Goal: Information Seeking & Learning: Find specific fact

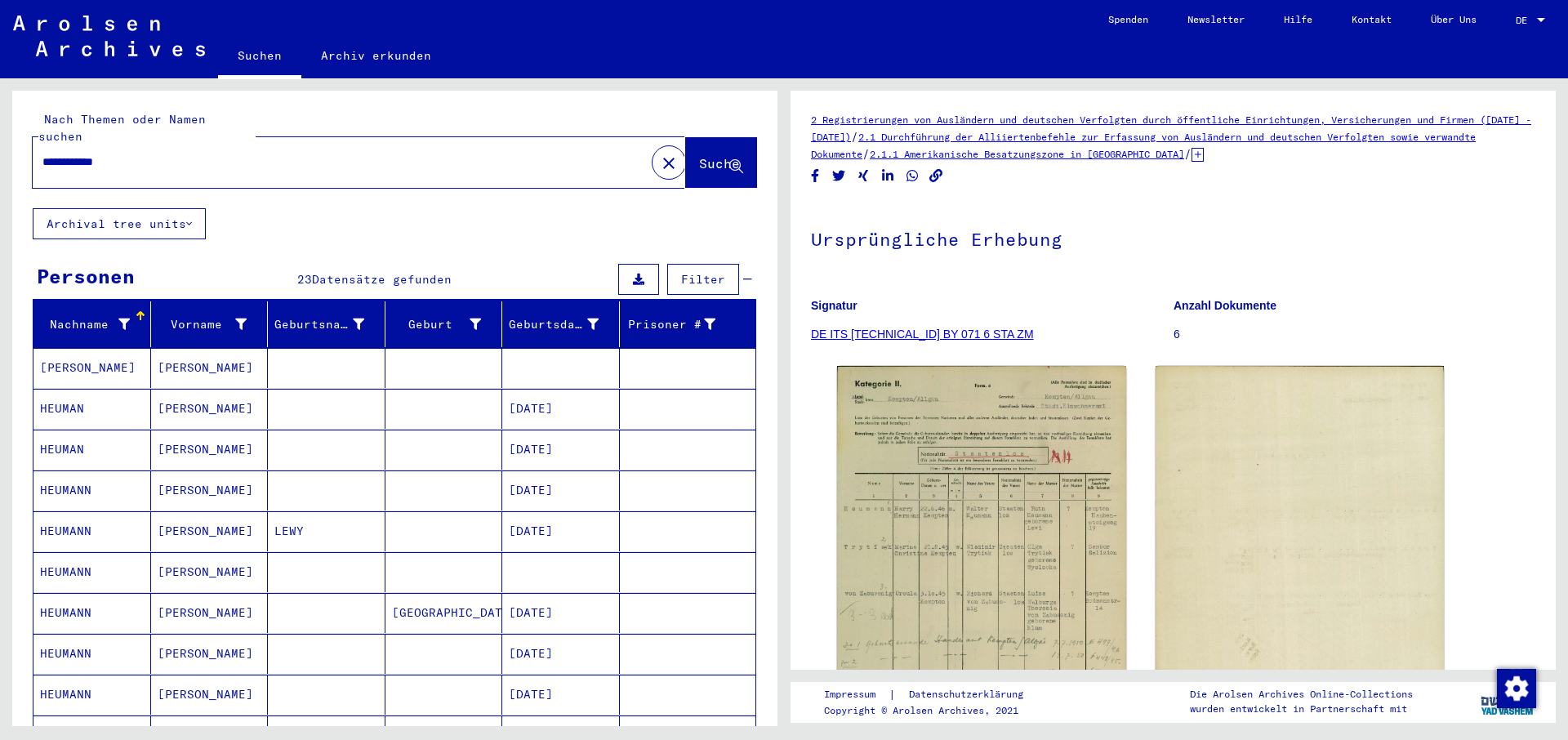
drag, startPoint x: 42, startPoint y: 142, endPoint x: 70, endPoint y: 142, distance: 28.0
click at [70, 153] on input "**********" at bounding box center [344, 161] width 603 height 17
type input "**********"
click at [699, 155] on span "Suche" at bounding box center [719, 163] width 41 height 16
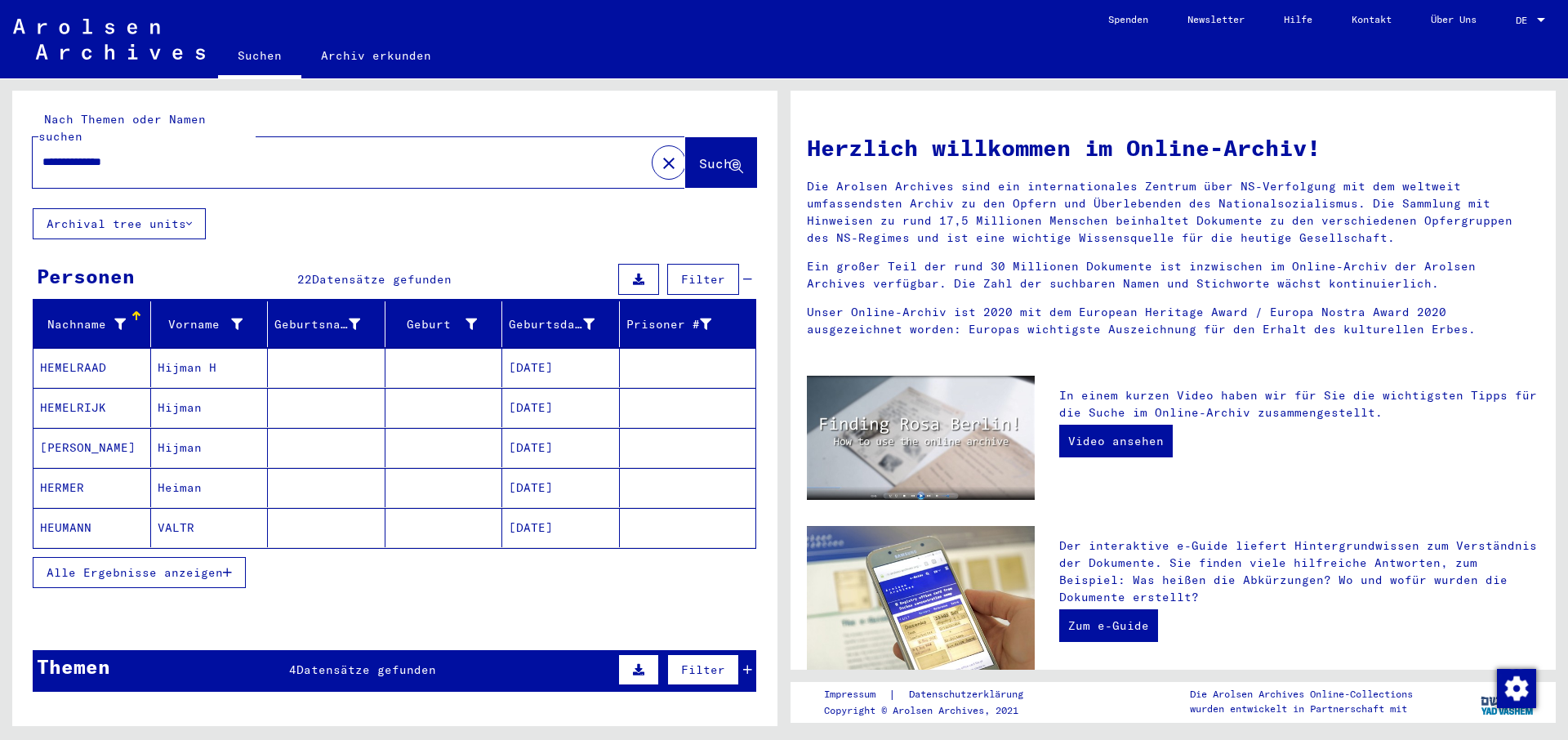
click at [130, 565] on span "Alle Ergebnisse anzeigen" at bounding box center [135, 572] width 177 height 14
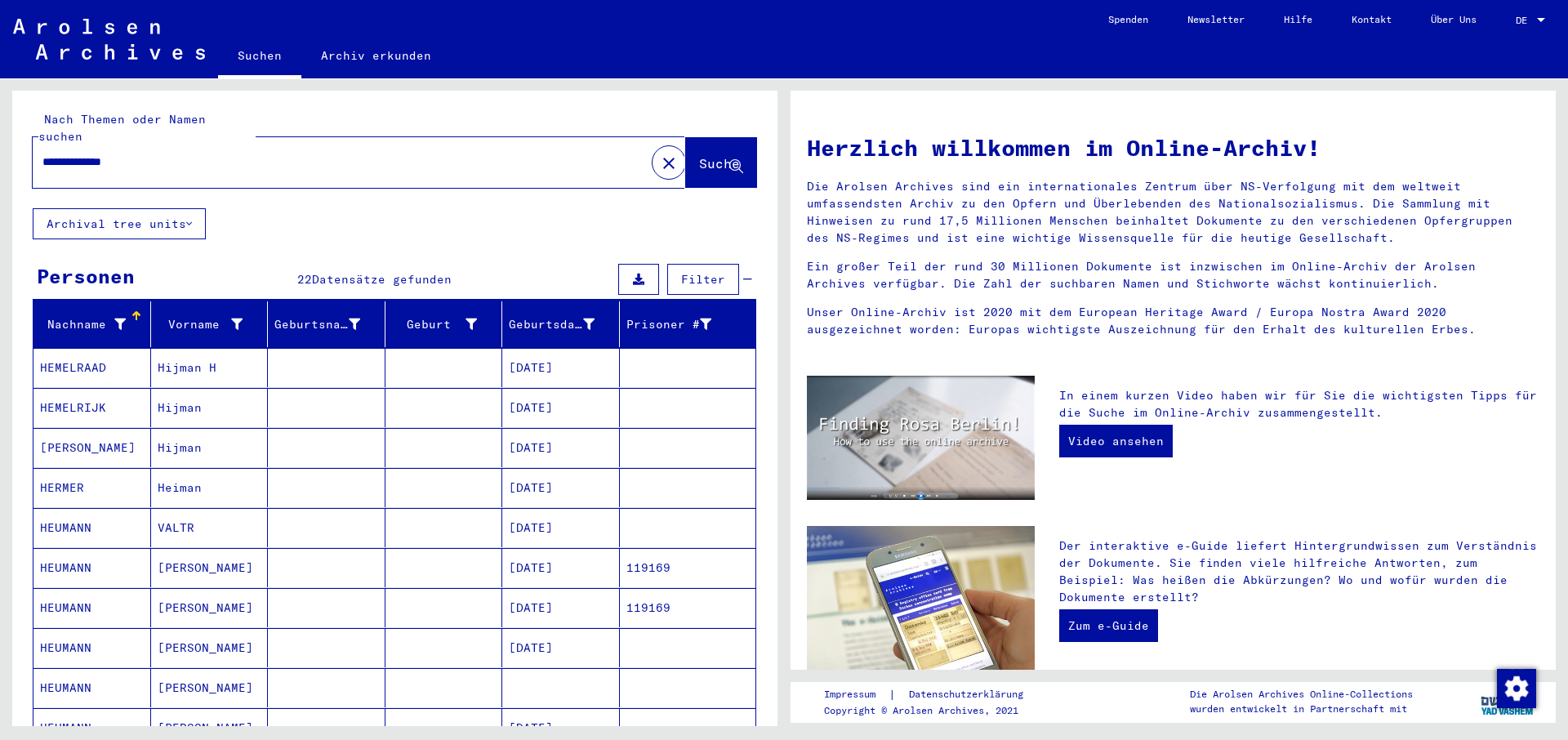
click at [73, 550] on mat-cell "HEUMANN" at bounding box center [92, 567] width 117 height 39
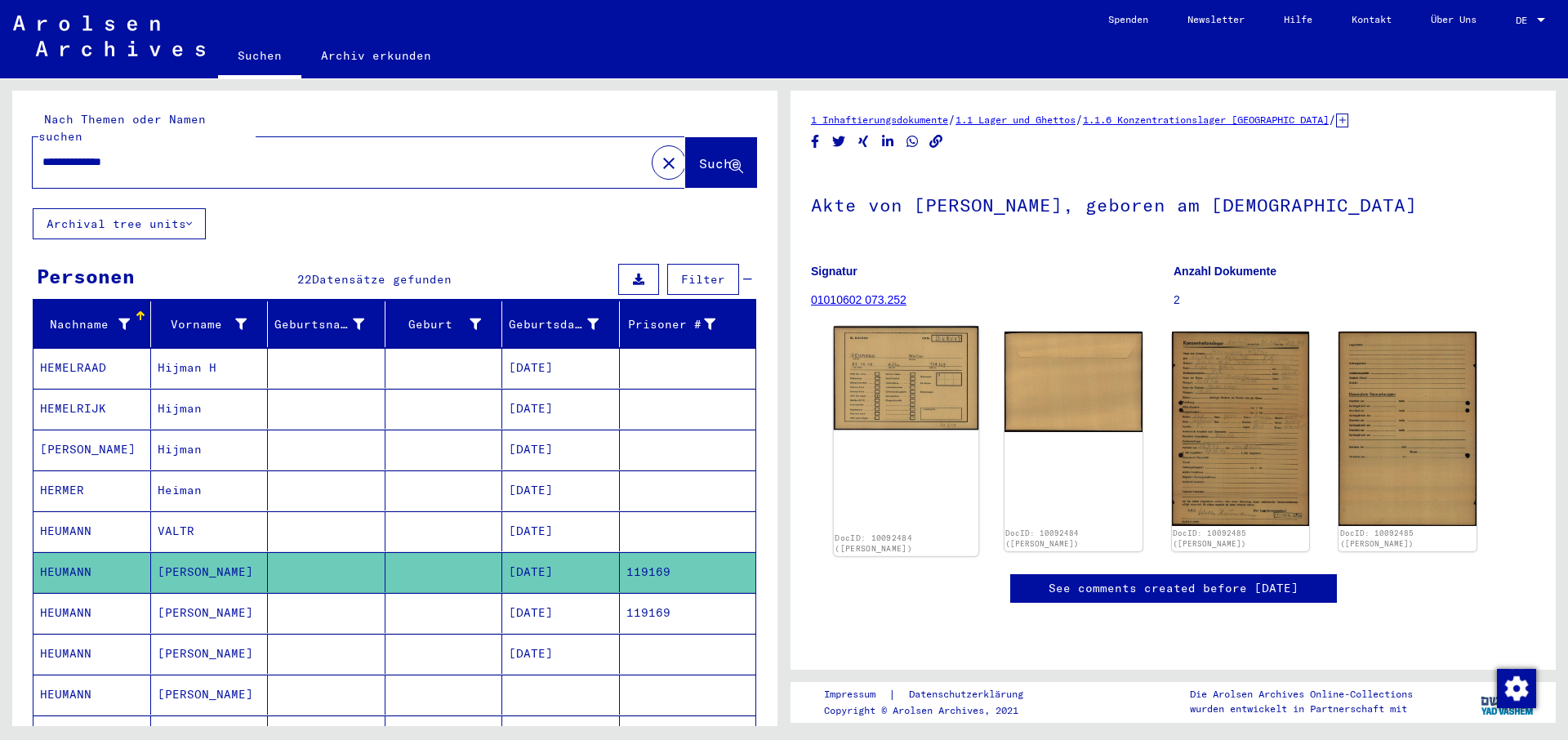
click at [905, 380] on img at bounding box center [906, 378] width 144 height 104
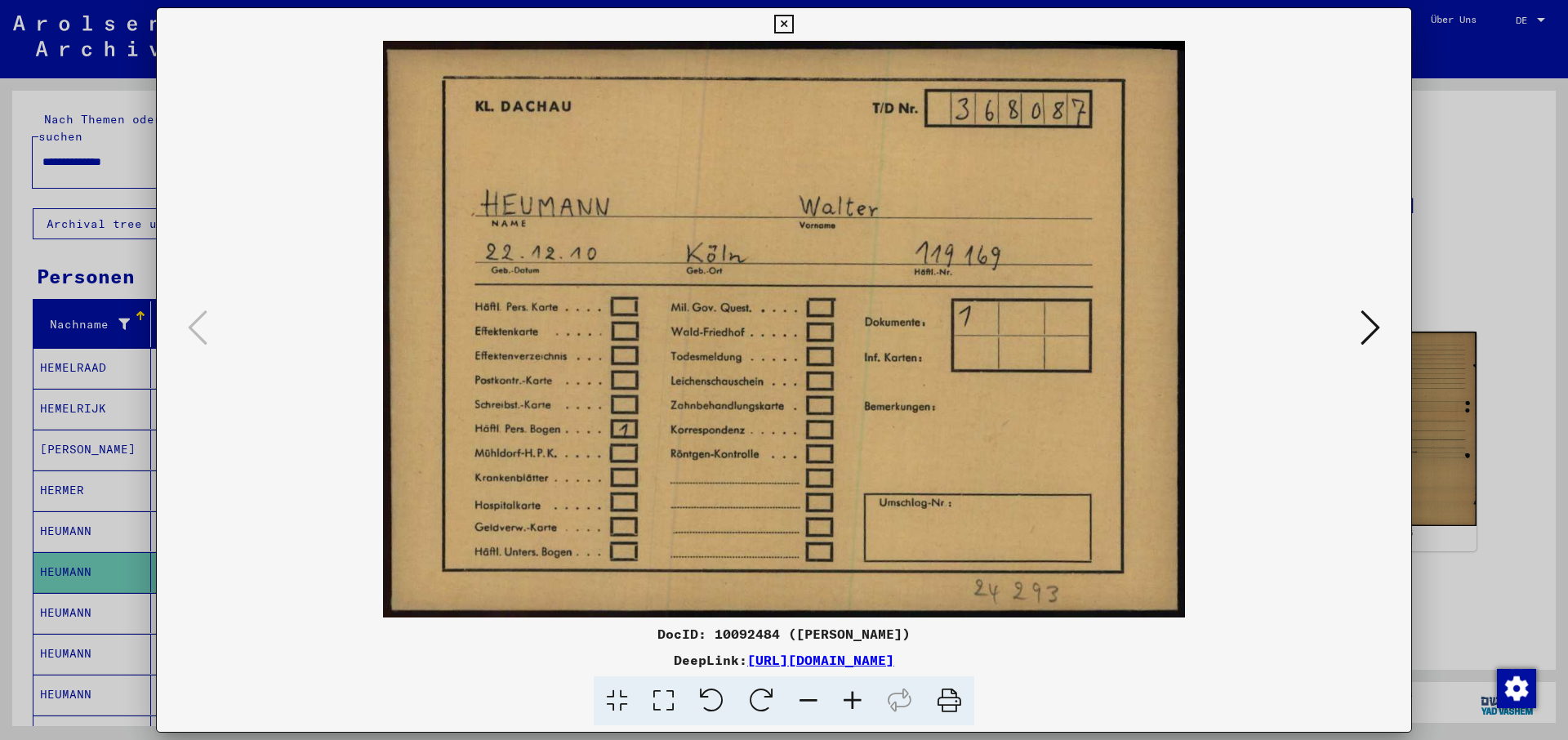
click at [949, 702] on icon at bounding box center [949, 700] width 50 height 50
click at [793, 23] on icon at bounding box center [784, 24] width 19 height 20
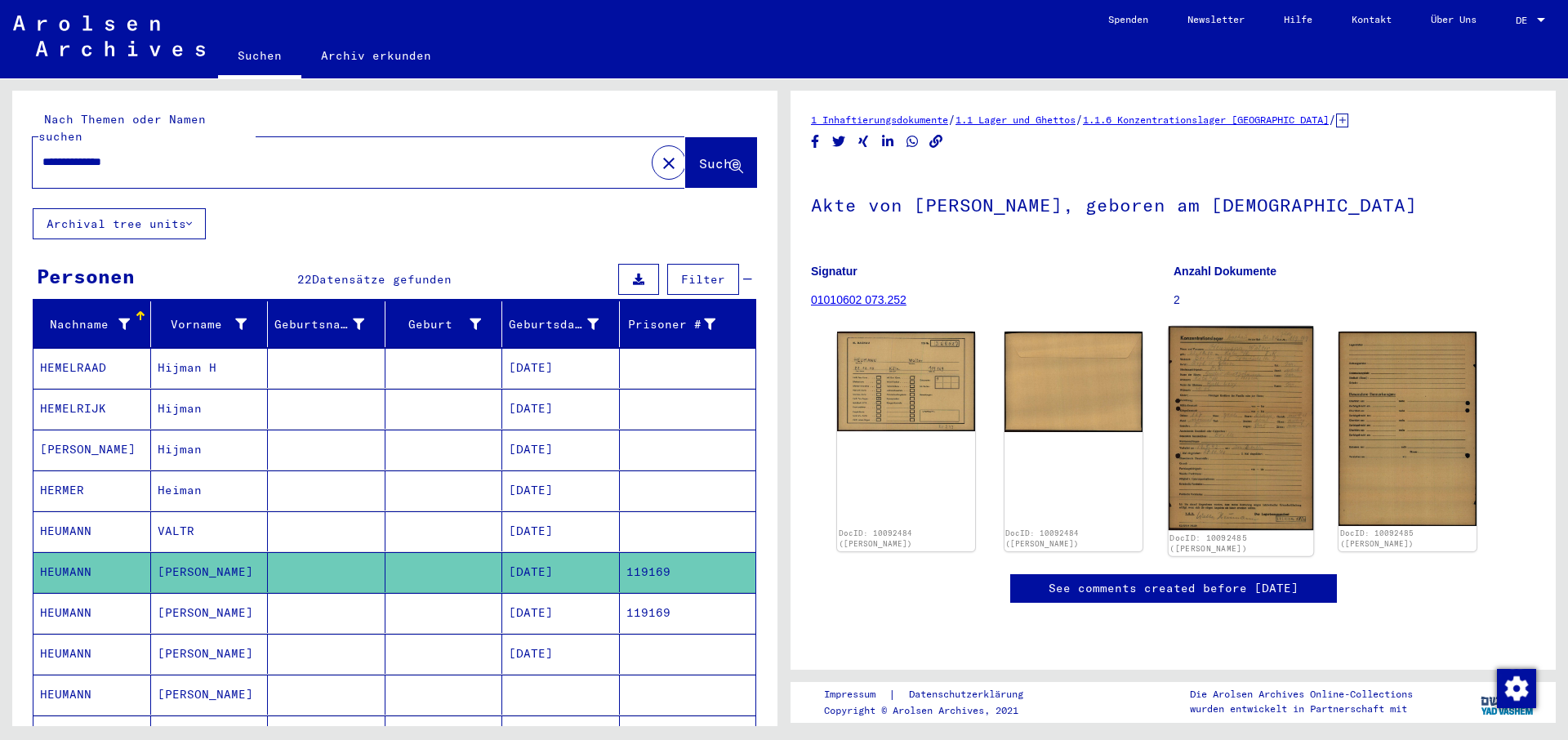
click at [1227, 434] on img at bounding box center [1240, 428] width 144 height 204
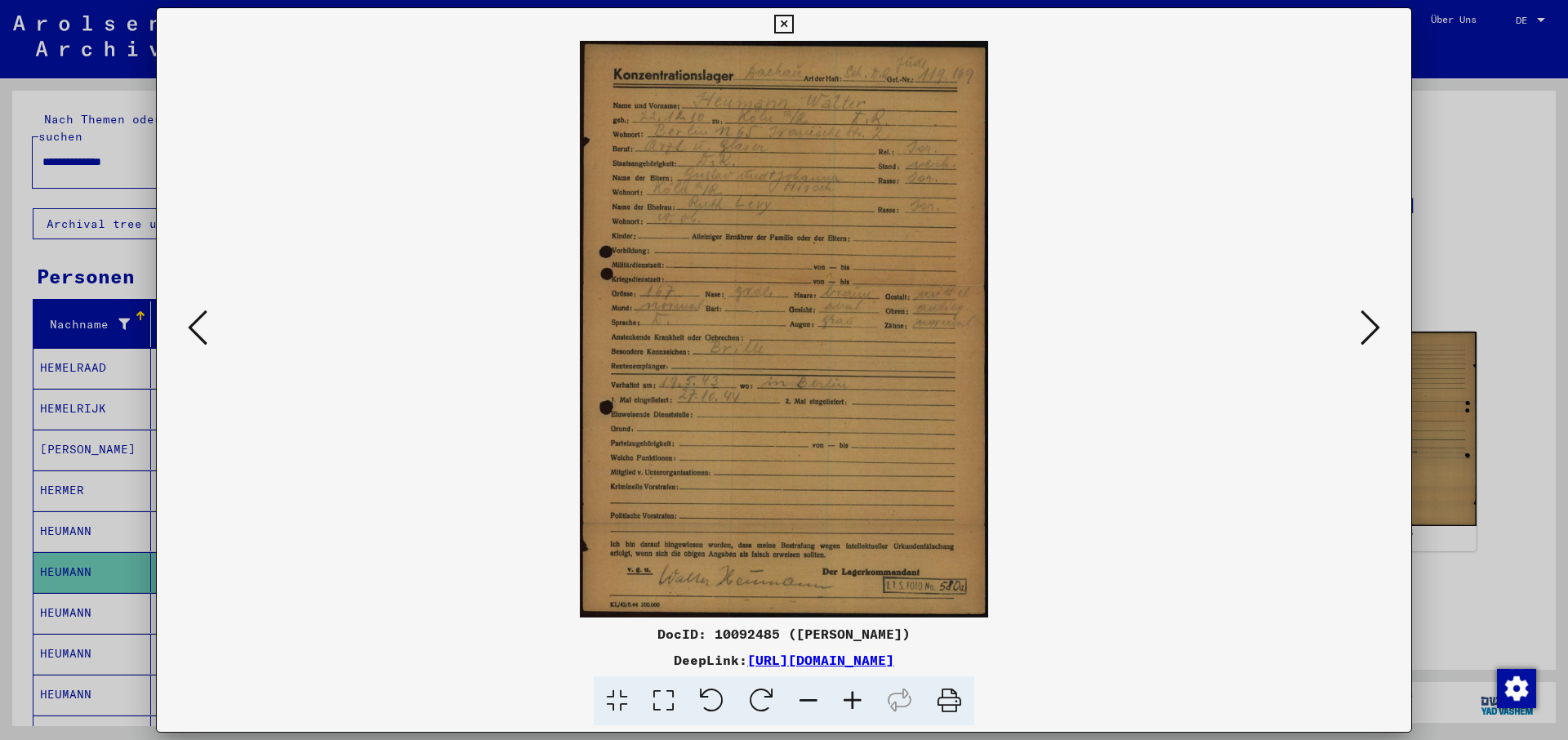
click at [949, 699] on icon at bounding box center [949, 700] width 50 height 50
click at [1374, 327] on icon at bounding box center [1371, 326] width 20 height 39
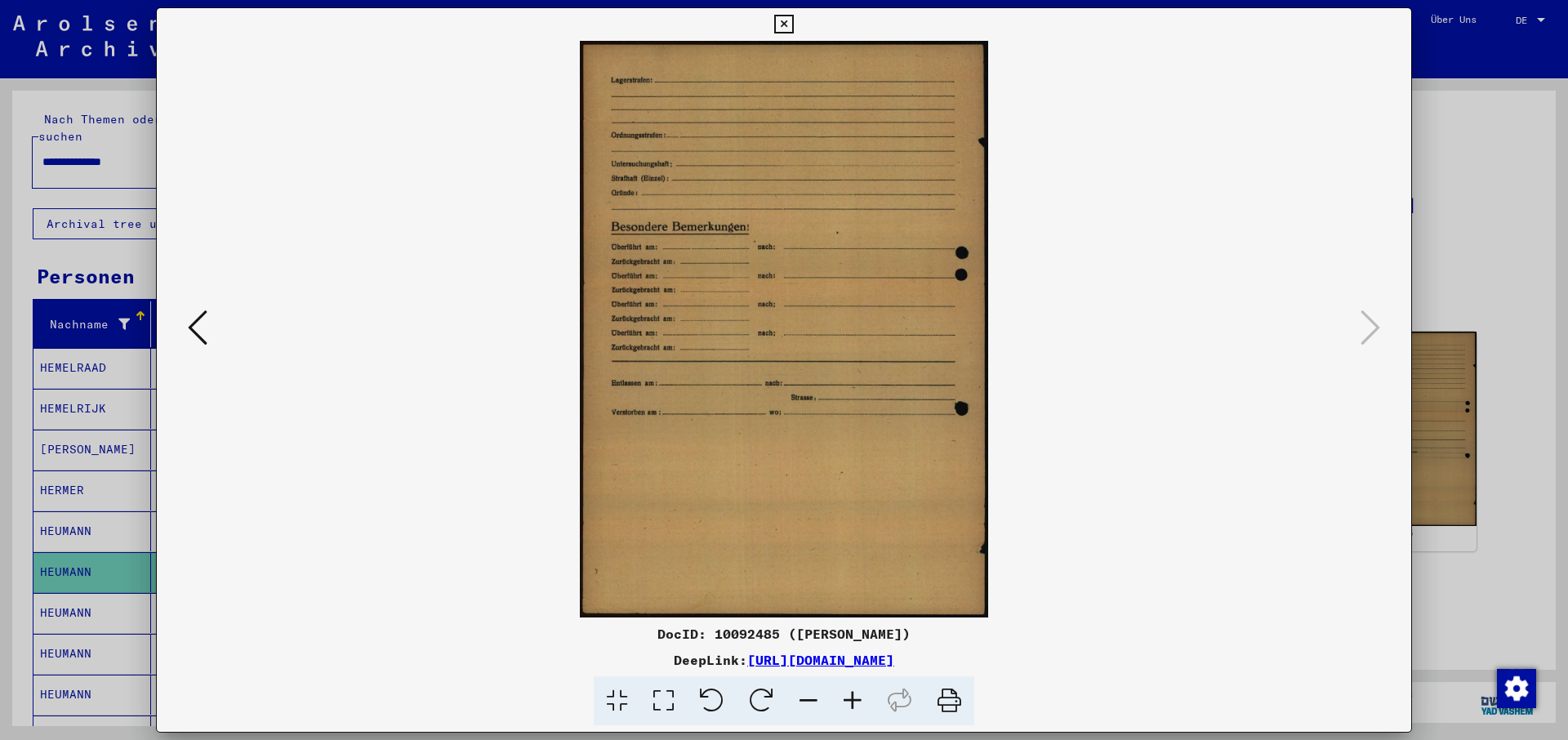
click at [949, 699] on icon at bounding box center [949, 700] width 50 height 50
click at [793, 25] on icon at bounding box center [784, 24] width 19 height 20
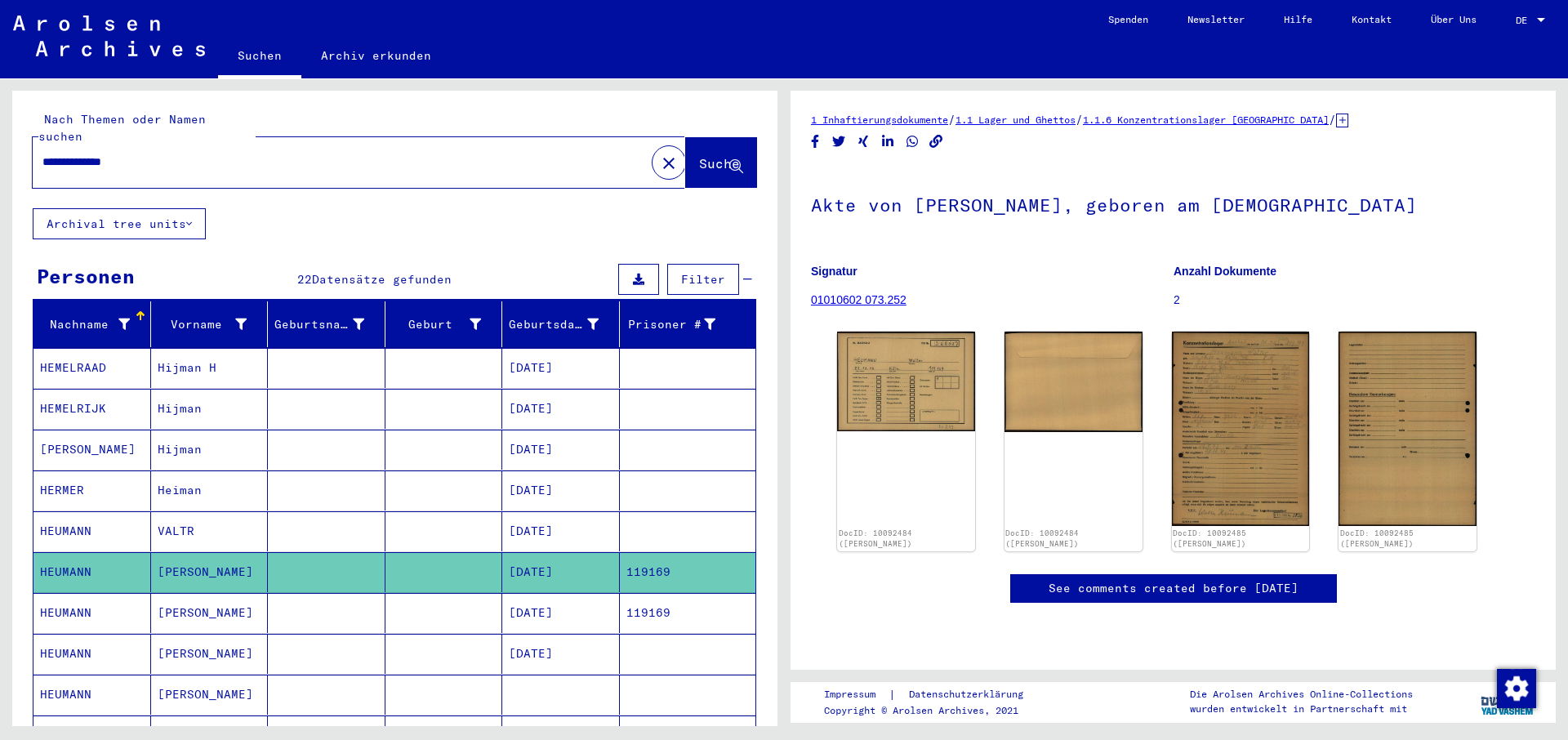
click at [56, 595] on mat-cell "HEUMANN" at bounding box center [92, 613] width 117 height 40
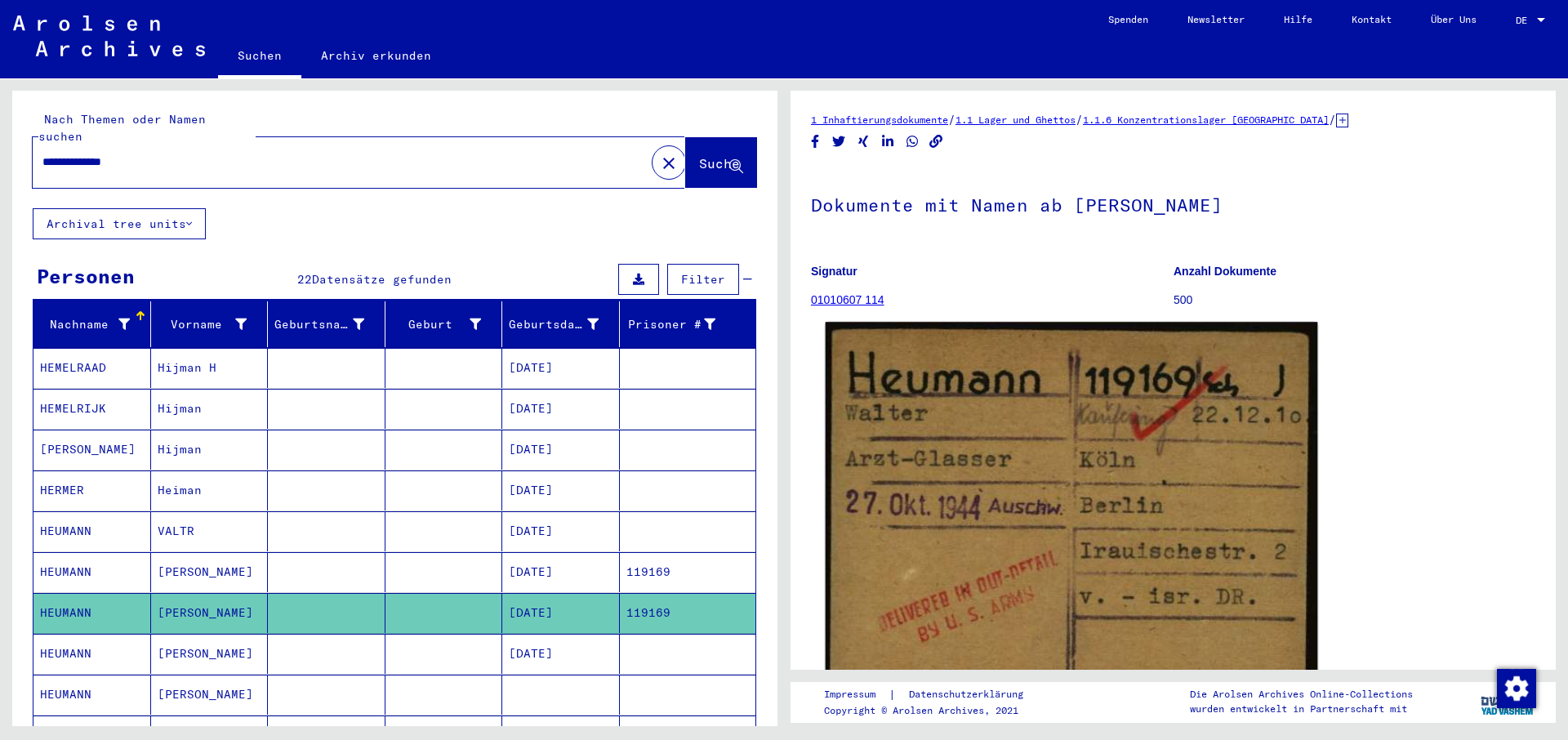
click at [1061, 534] on img at bounding box center [1072, 516] width 492 height 390
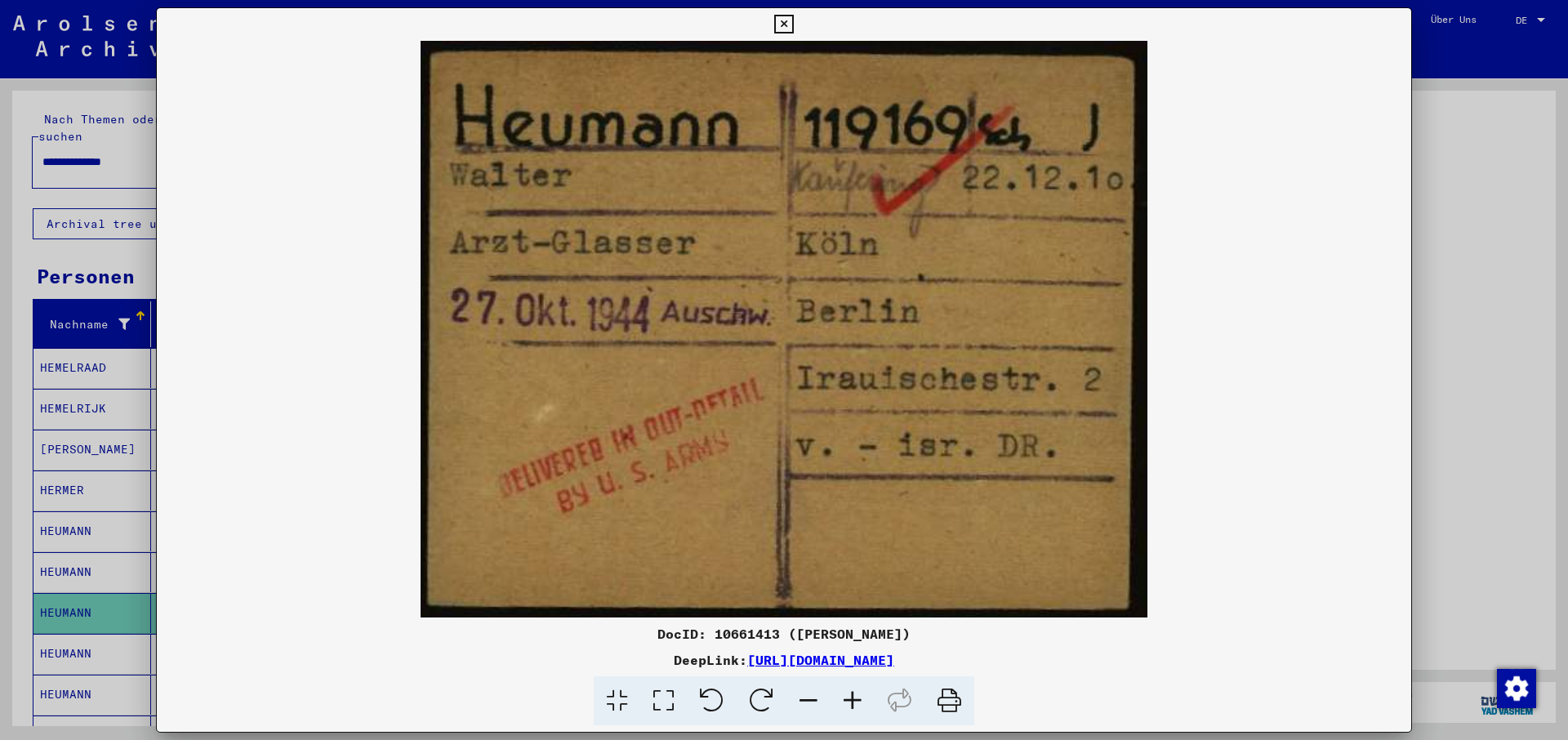
click at [949, 700] on icon at bounding box center [949, 700] width 50 height 50
click at [793, 23] on icon at bounding box center [784, 24] width 19 height 20
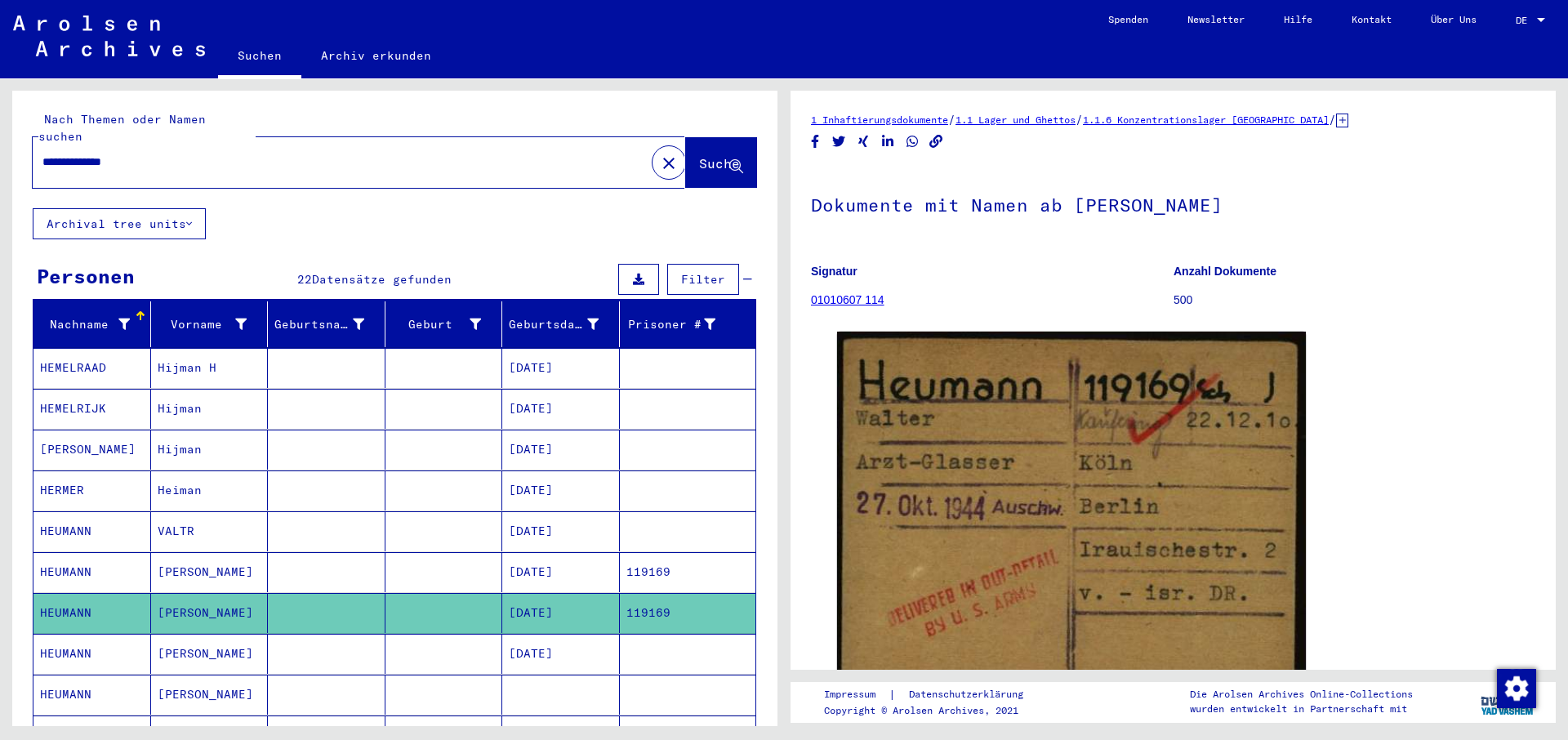
click at [73, 681] on icon at bounding box center [68, 674] width 41 height 65
click at [69, 676] on icon at bounding box center [68, 674] width 41 height 65
click at [65, 675] on icon at bounding box center [68, 674] width 41 height 65
click at [65, 677] on icon at bounding box center [68, 674] width 41 height 65
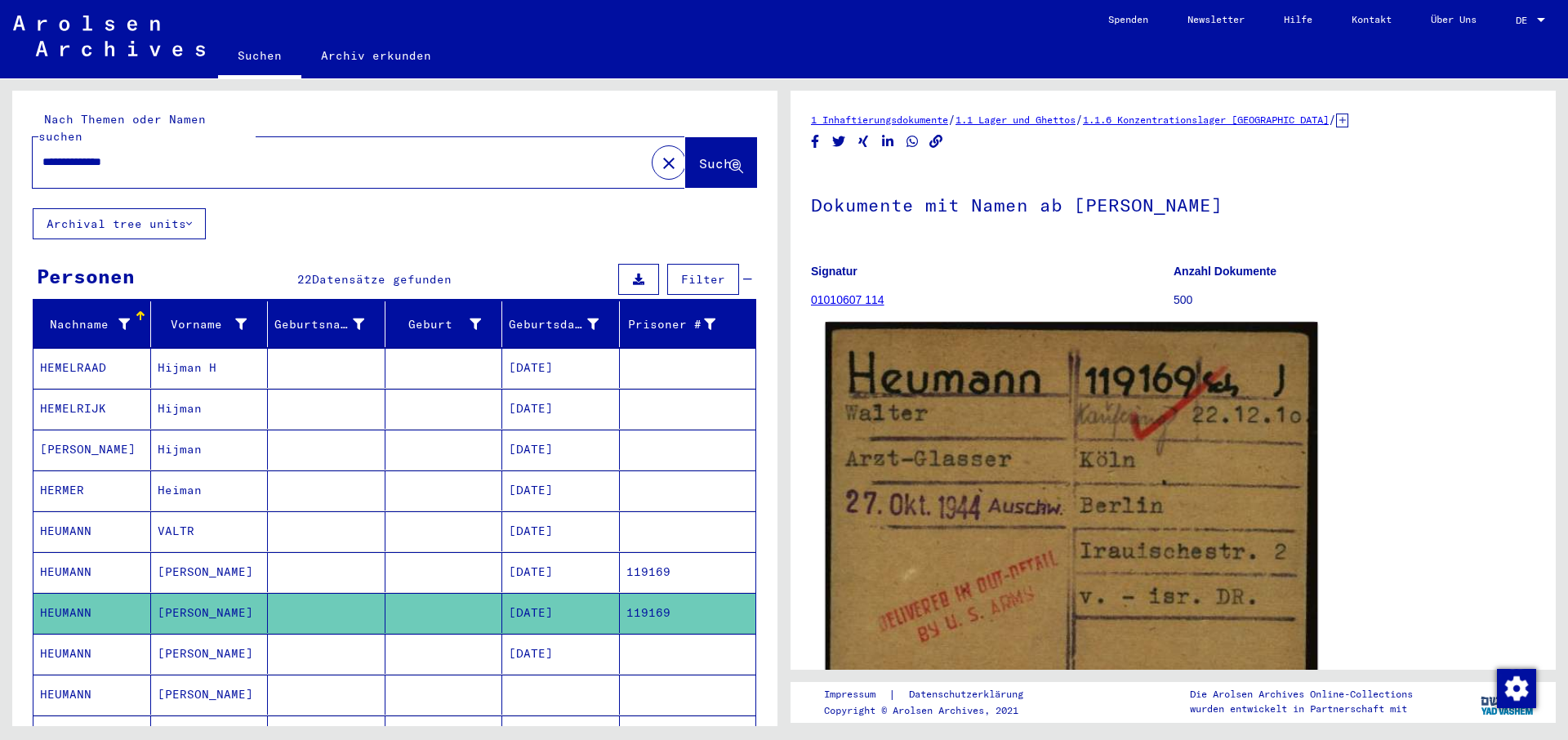
click at [1048, 492] on img at bounding box center [1072, 516] width 492 height 390
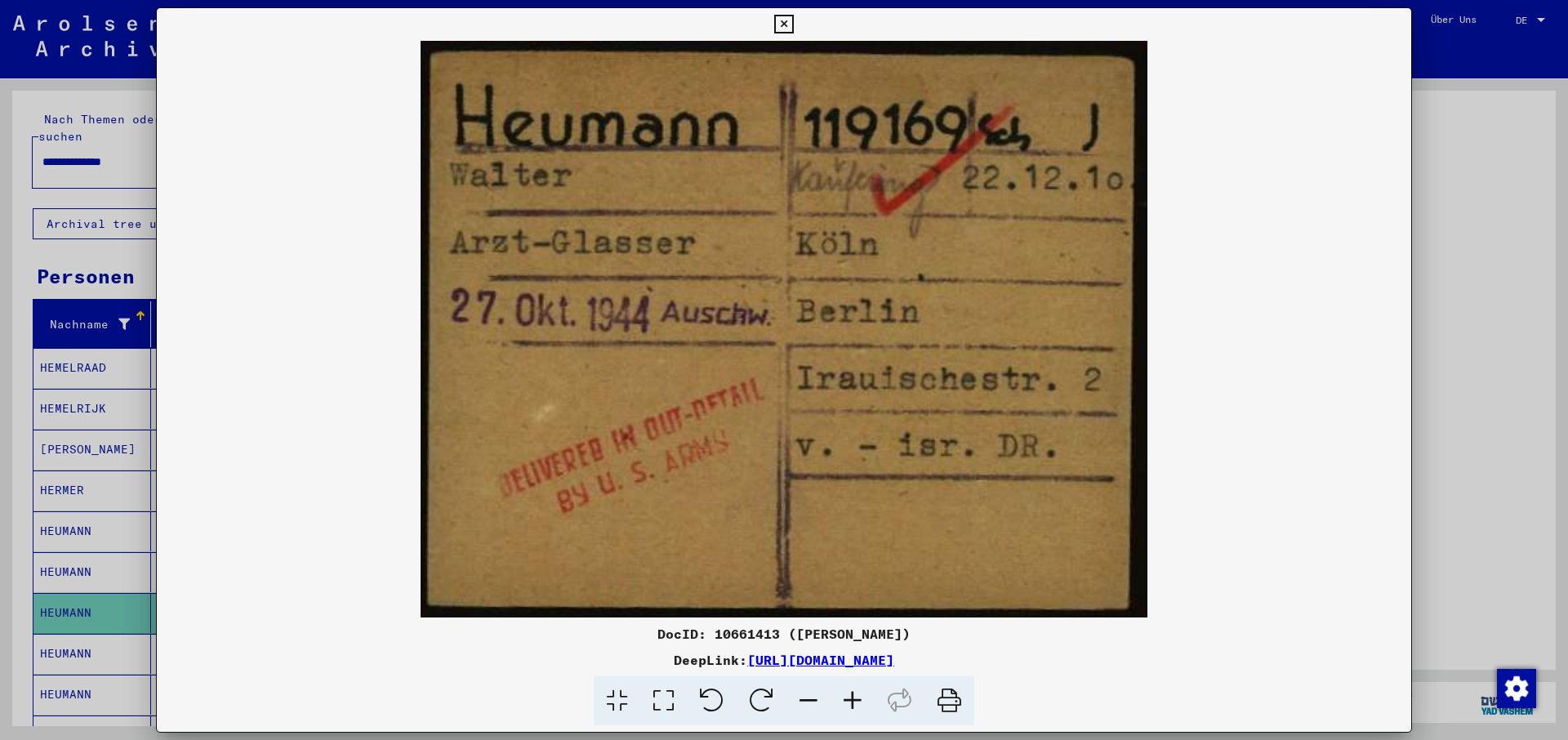
click at [948, 701] on icon at bounding box center [949, 700] width 50 height 50
click at [793, 24] on icon at bounding box center [784, 24] width 19 height 20
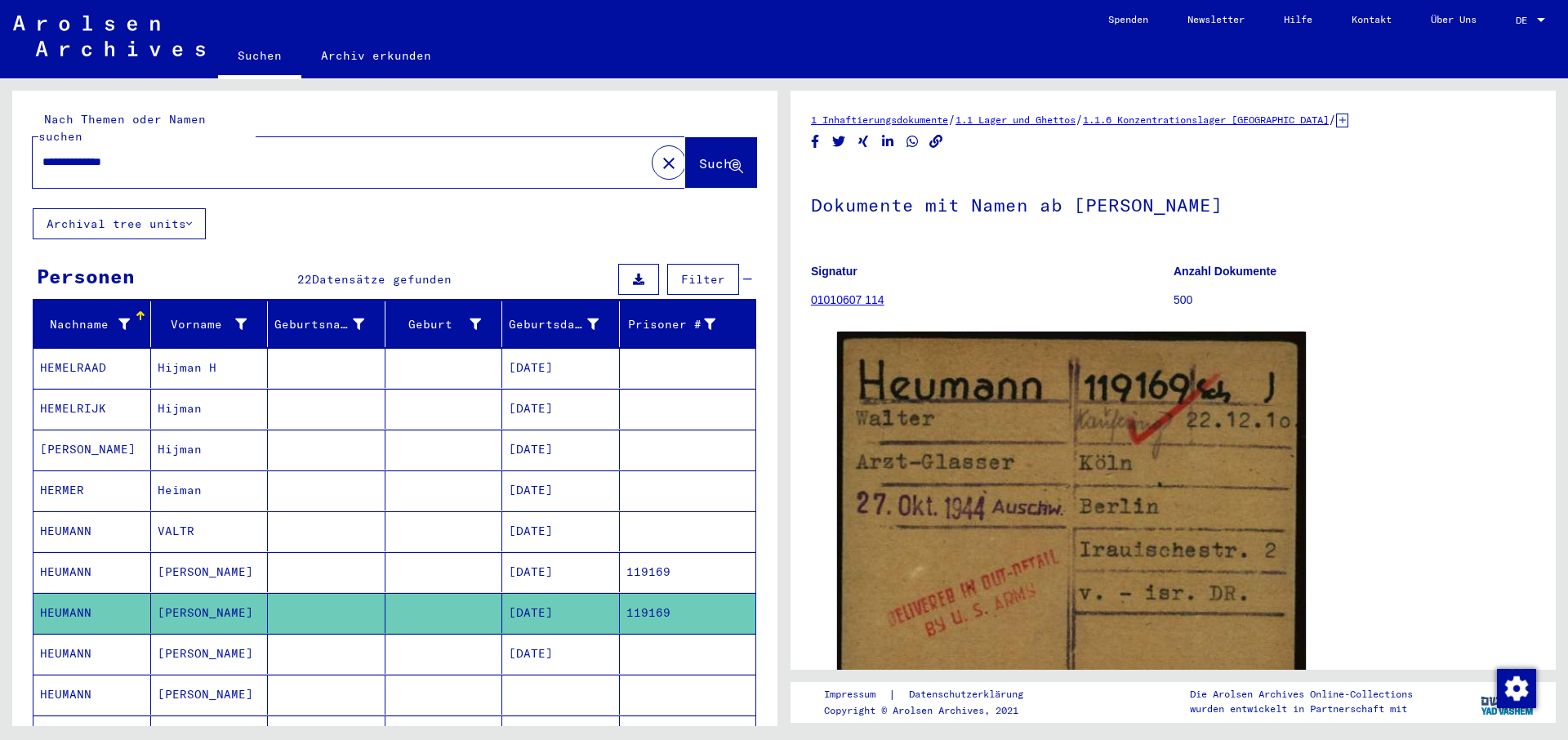
click at [70, 679] on icon at bounding box center [68, 674] width 41 height 65
click at [63, 679] on icon at bounding box center [68, 674] width 41 height 65
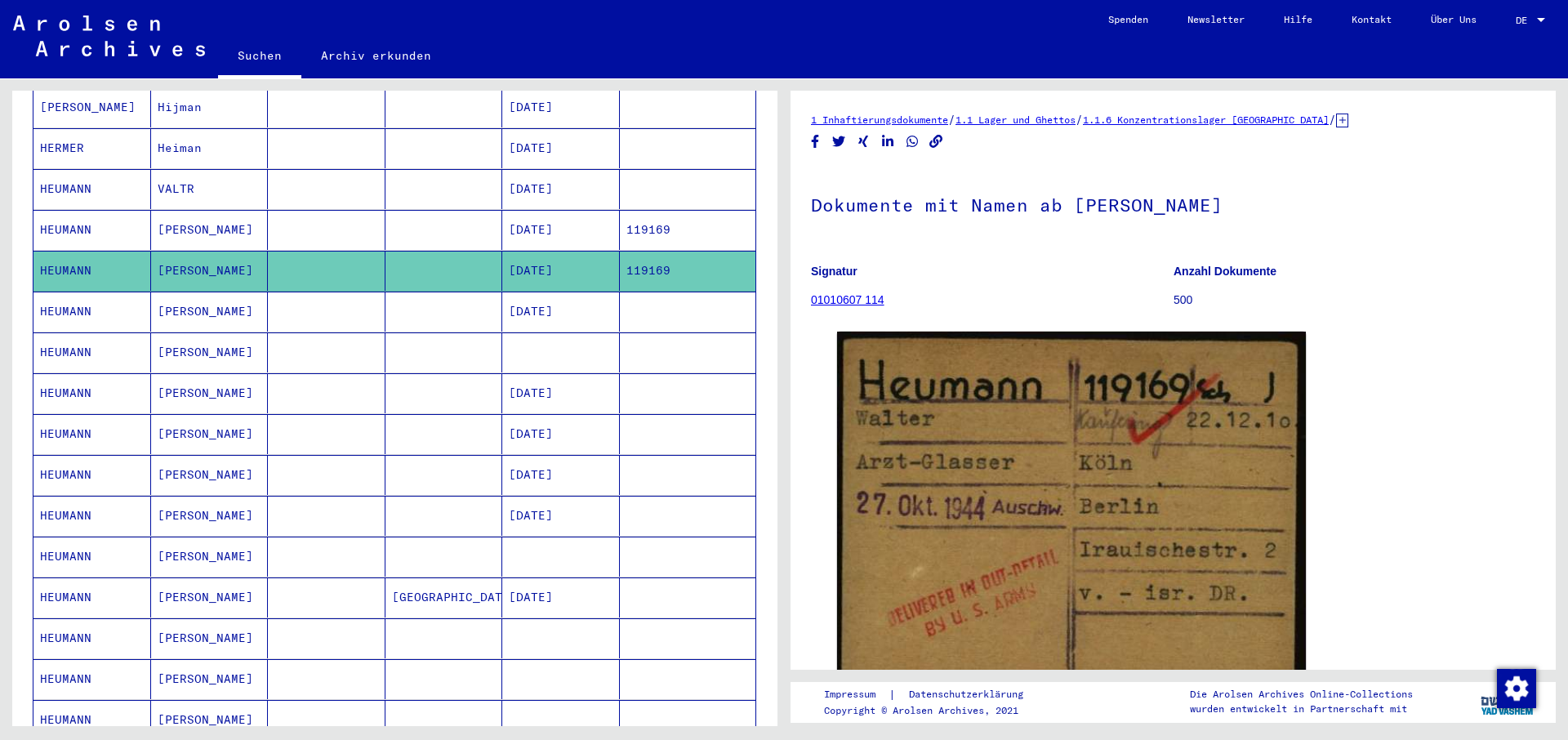
scroll to position [352, 0]
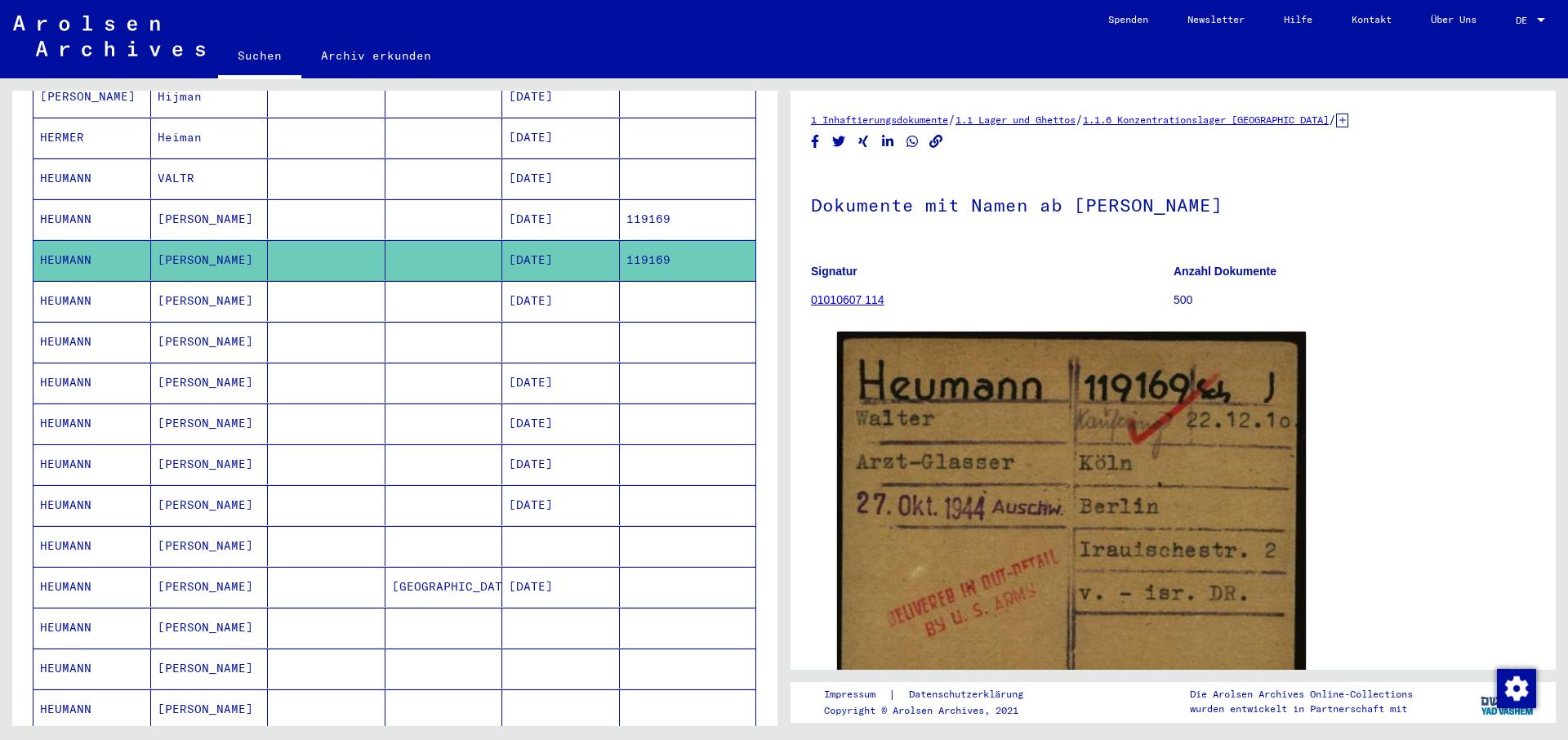
click at [66, 525] on mat-cell "HEUMANN" at bounding box center [92, 545] width 117 height 40
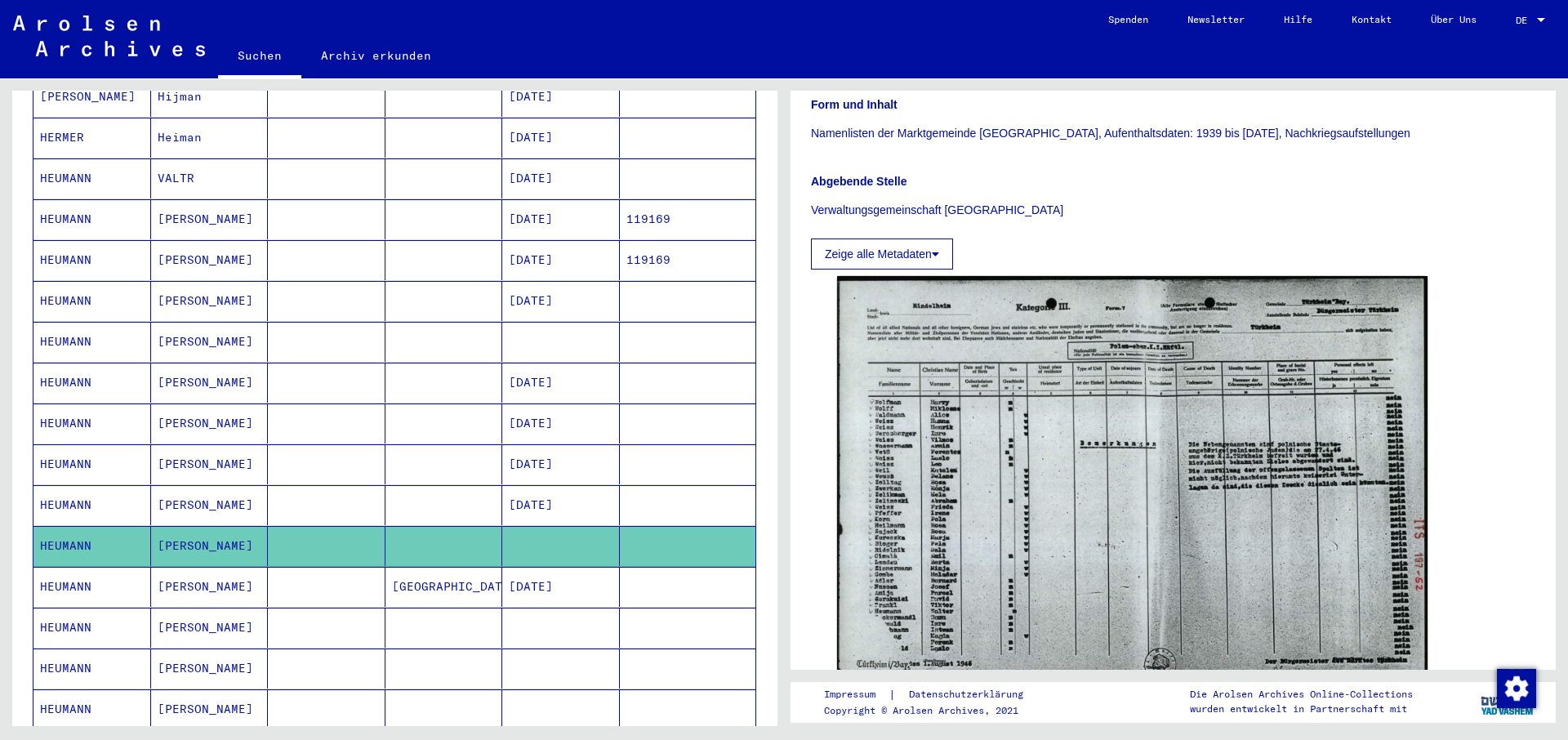
scroll to position [352, 0]
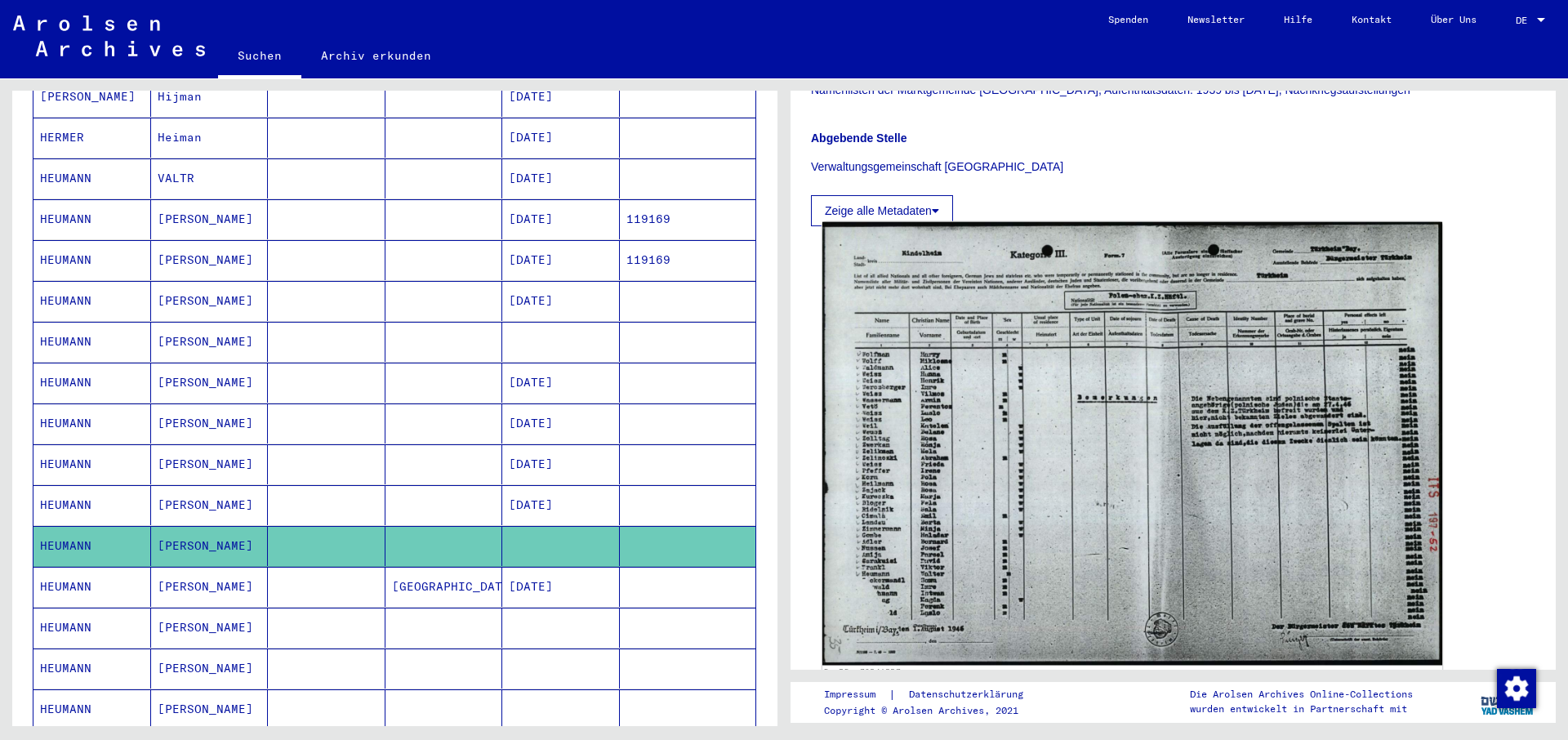
click at [1131, 428] on img at bounding box center [1132, 443] width 619 height 443
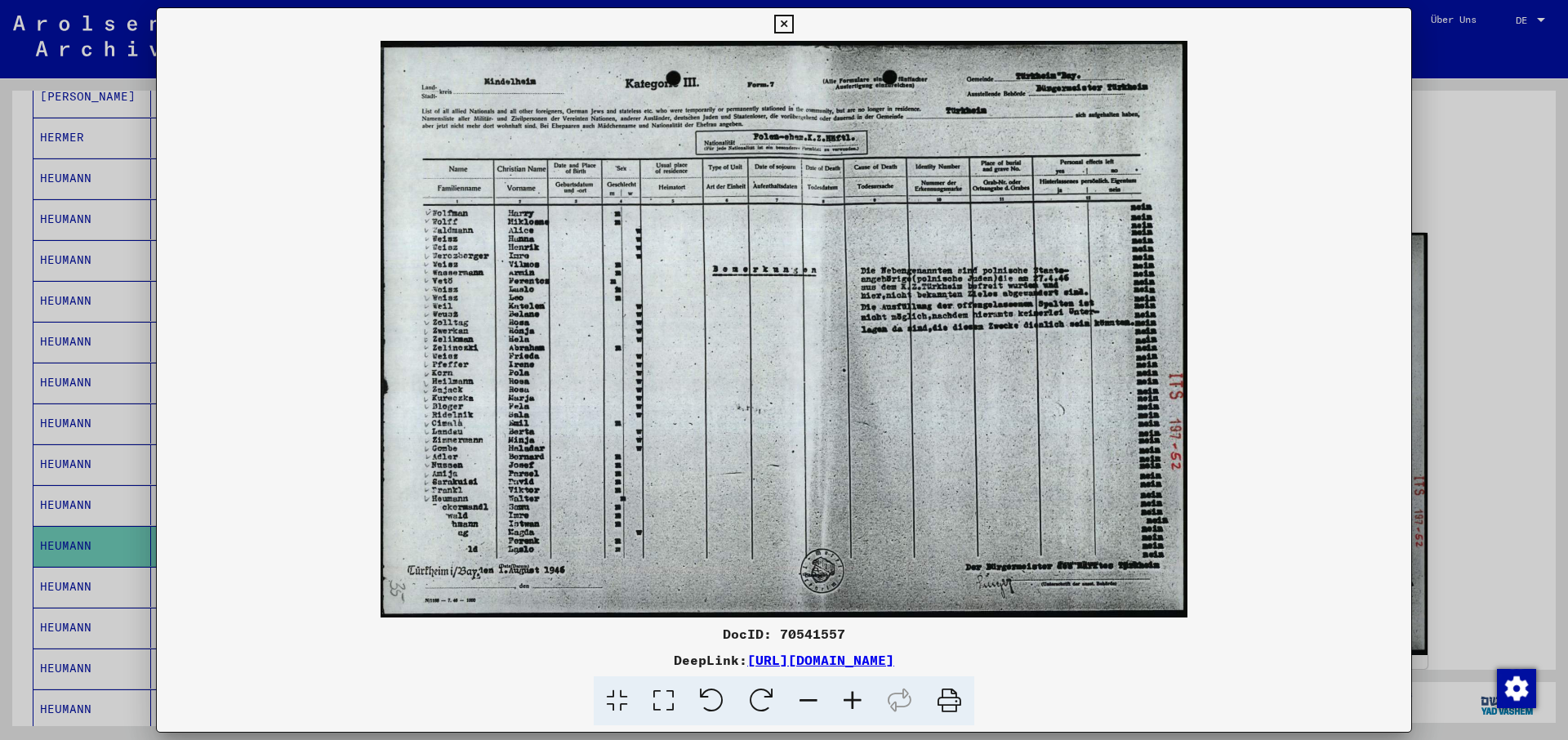
click at [948, 697] on icon at bounding box center [949, 700] width 50 height 50
click at [793, 29] on icon at bounding box center [784, 24] width 19 height 20
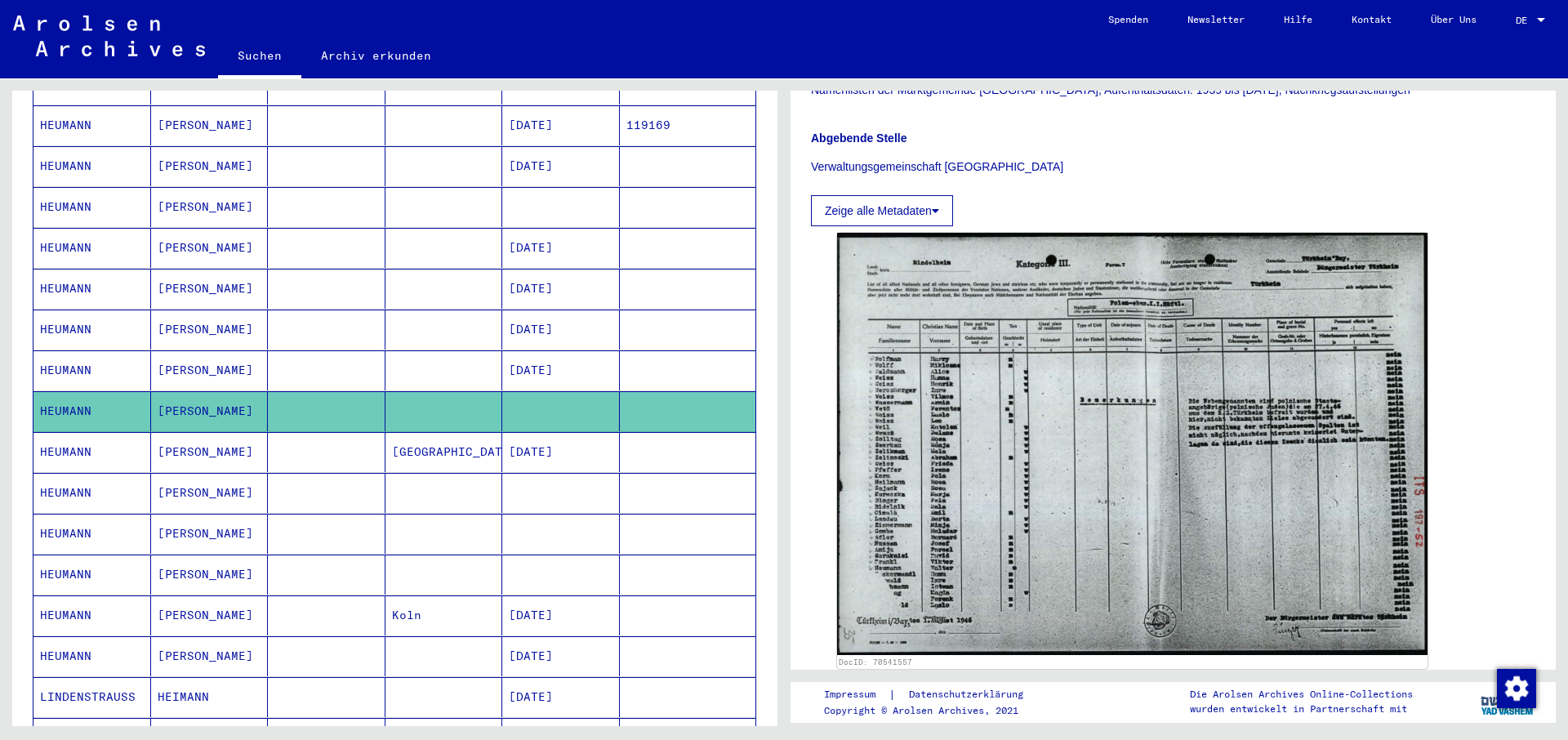
scroll to position [529, 0]
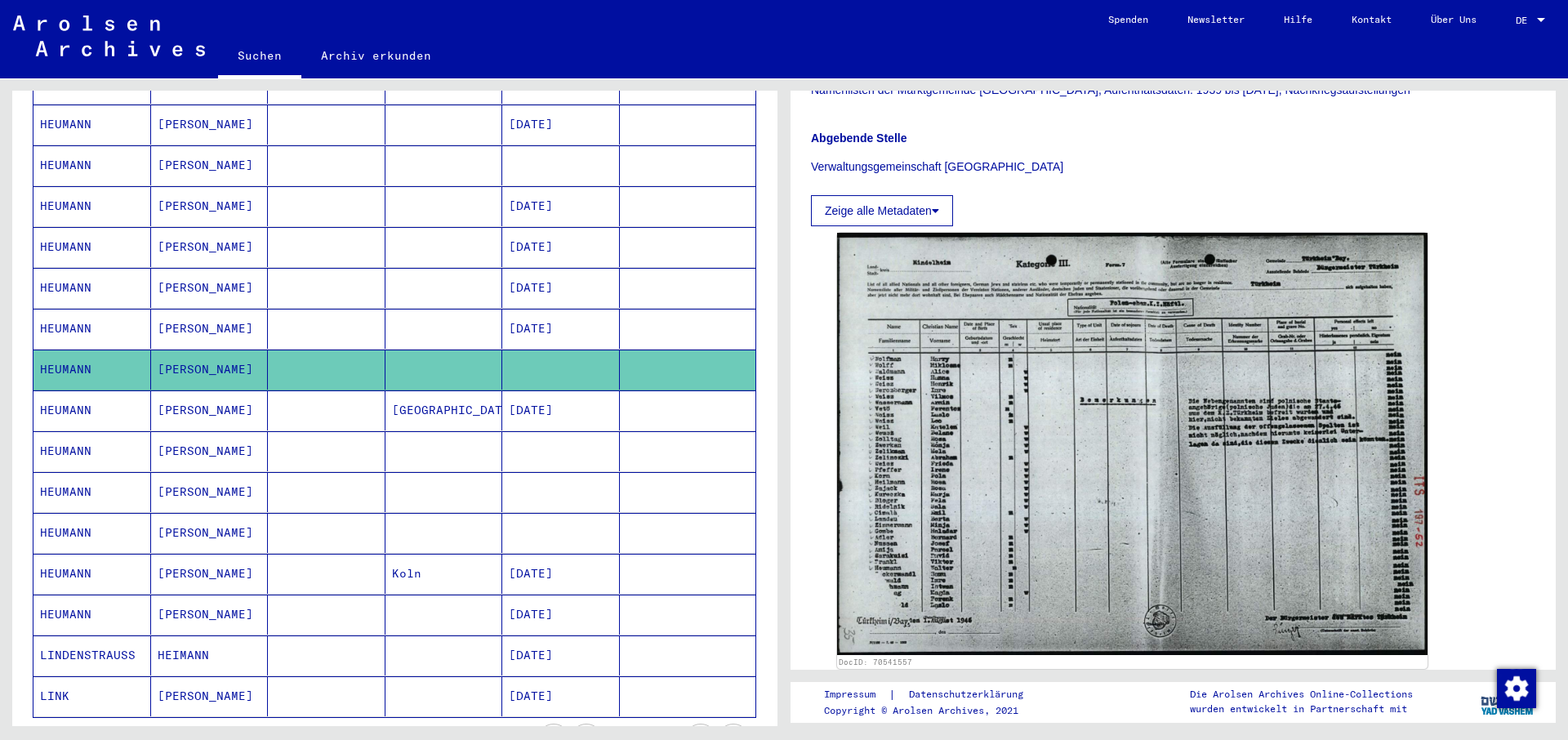
click at [71, 553] on mat-cell "HEUMANN" at bounding box center [92, 573] width 117 height 40
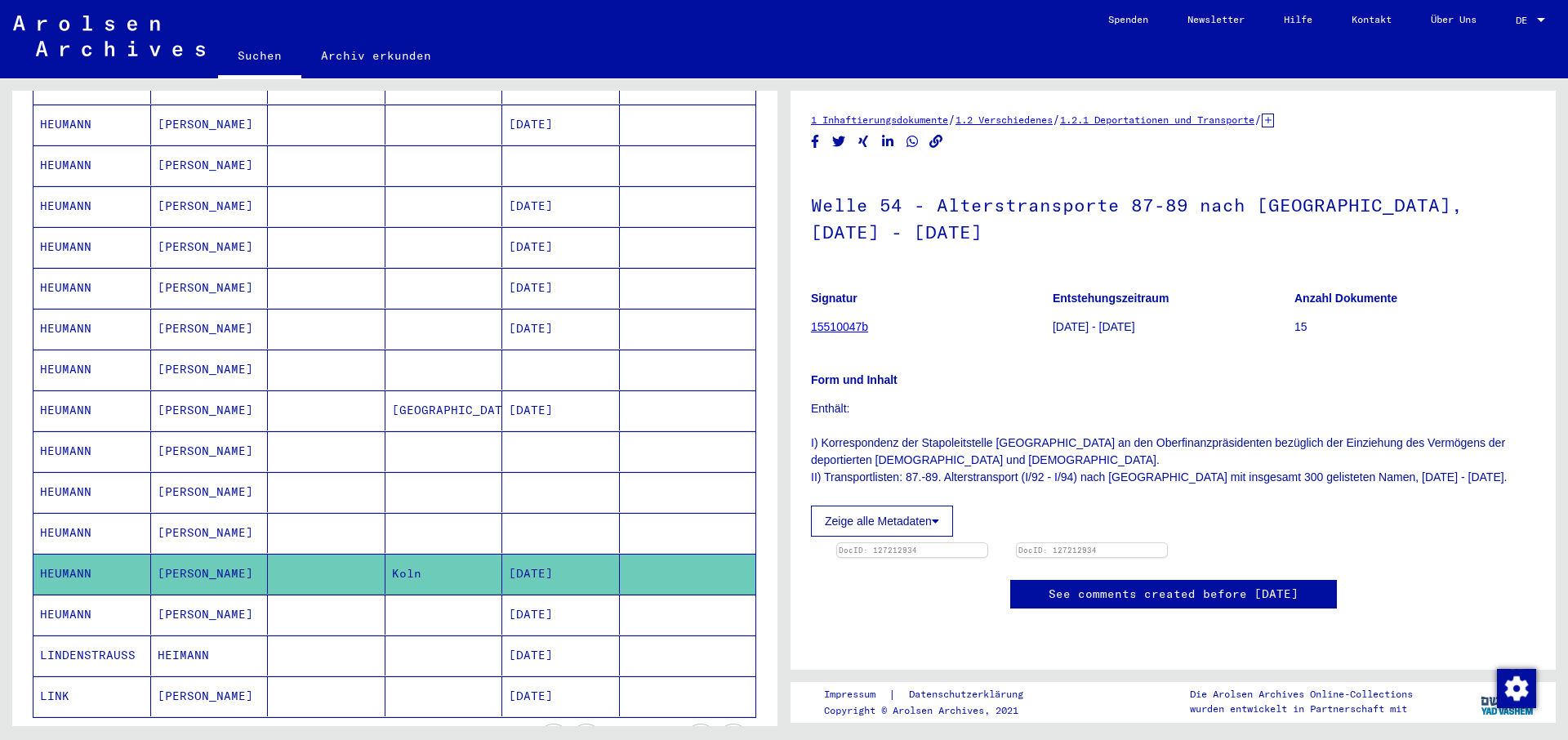
scroll to position [177, 0]
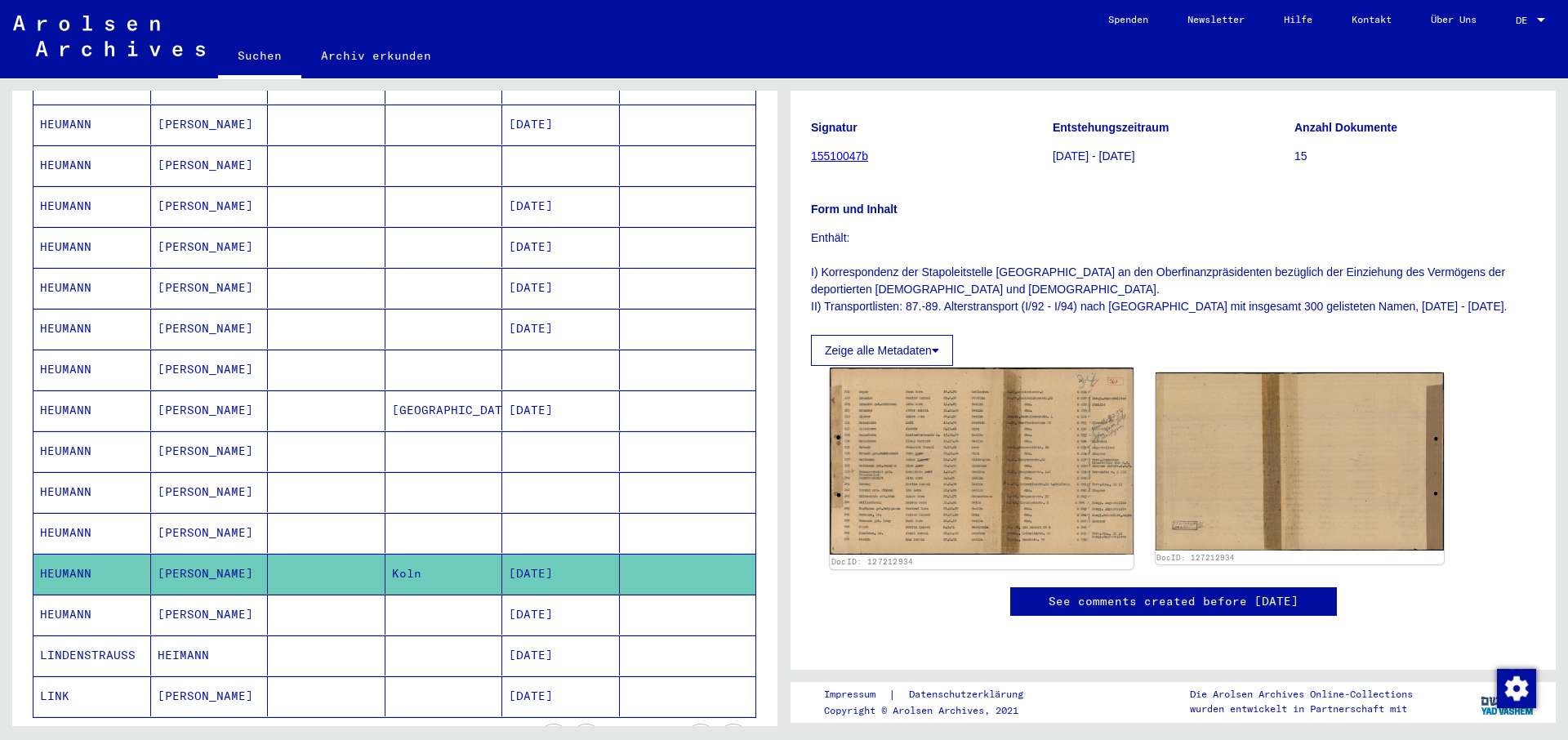
click at [949, 463] on img at bounding box center [981, 461] width 303 height 187
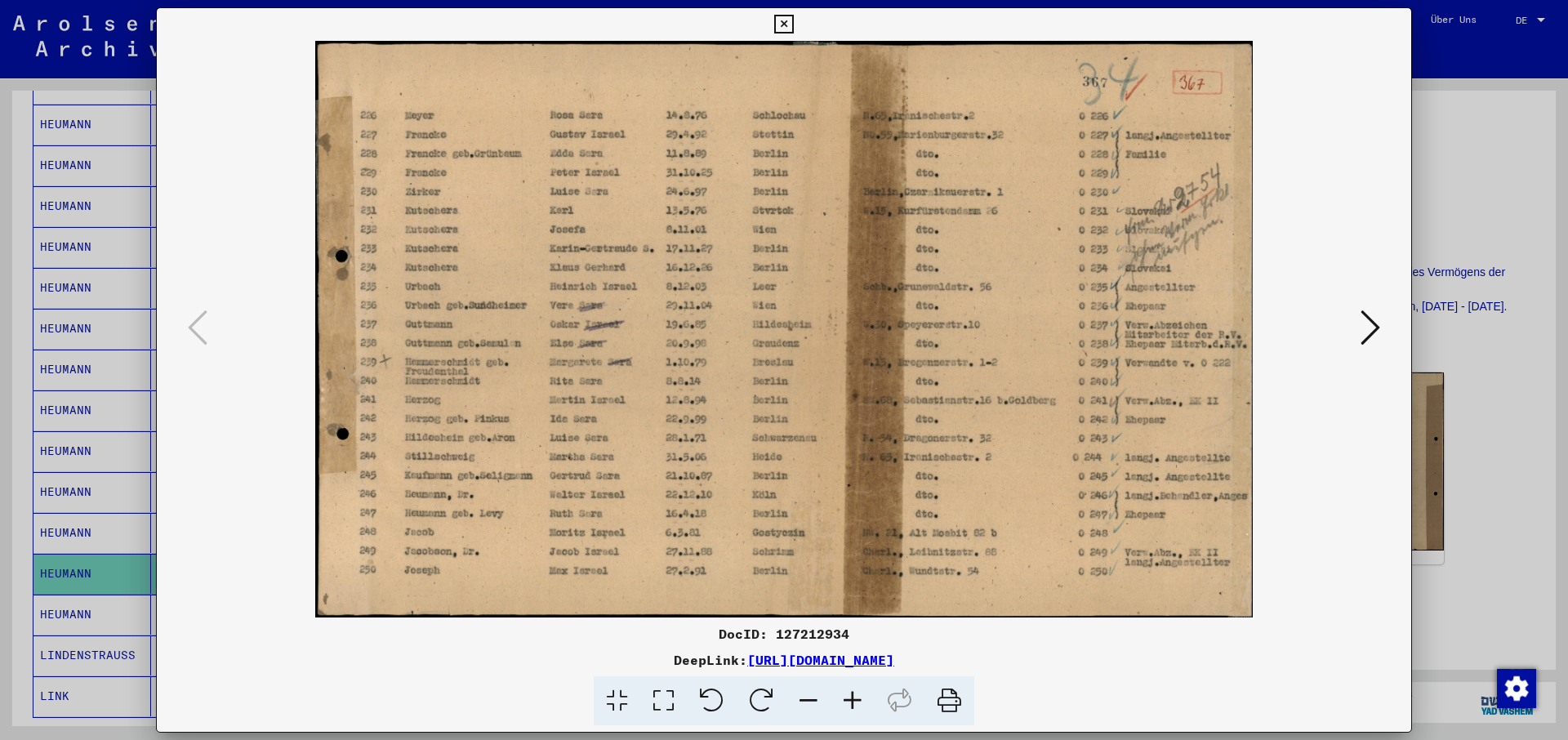
click at [949, 698] on icon at bounding box center [949, 700] width 50 height 50
click at [1148, 682] on div at bounding box center [784, 700] width 1242 height 50
click at [793, 22] on icon at bounding box center [784, 24] width 19 height 20
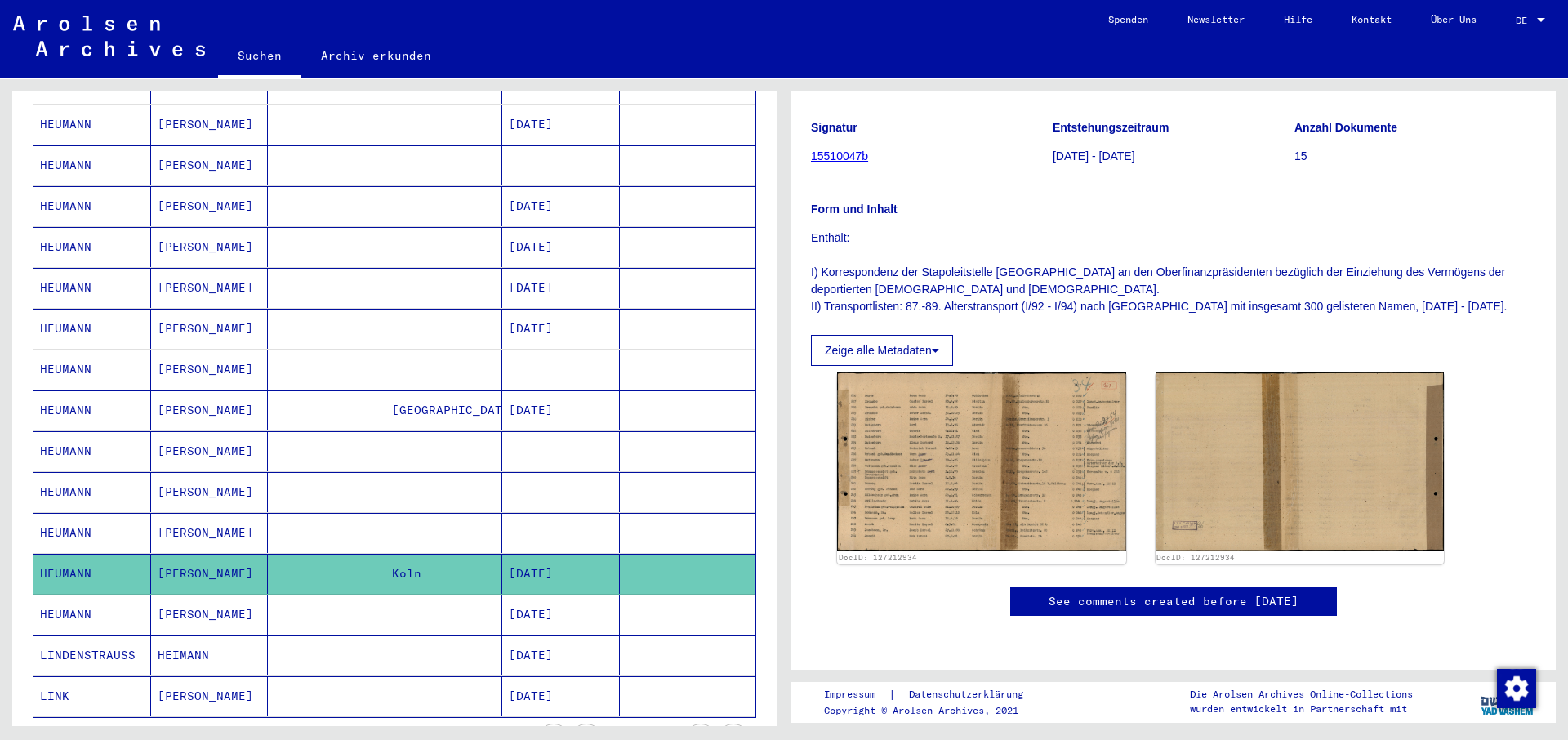
click at [68, 513] on mat-cell "HEUMANN" at bounding box center [92, 533] width 117 height 40
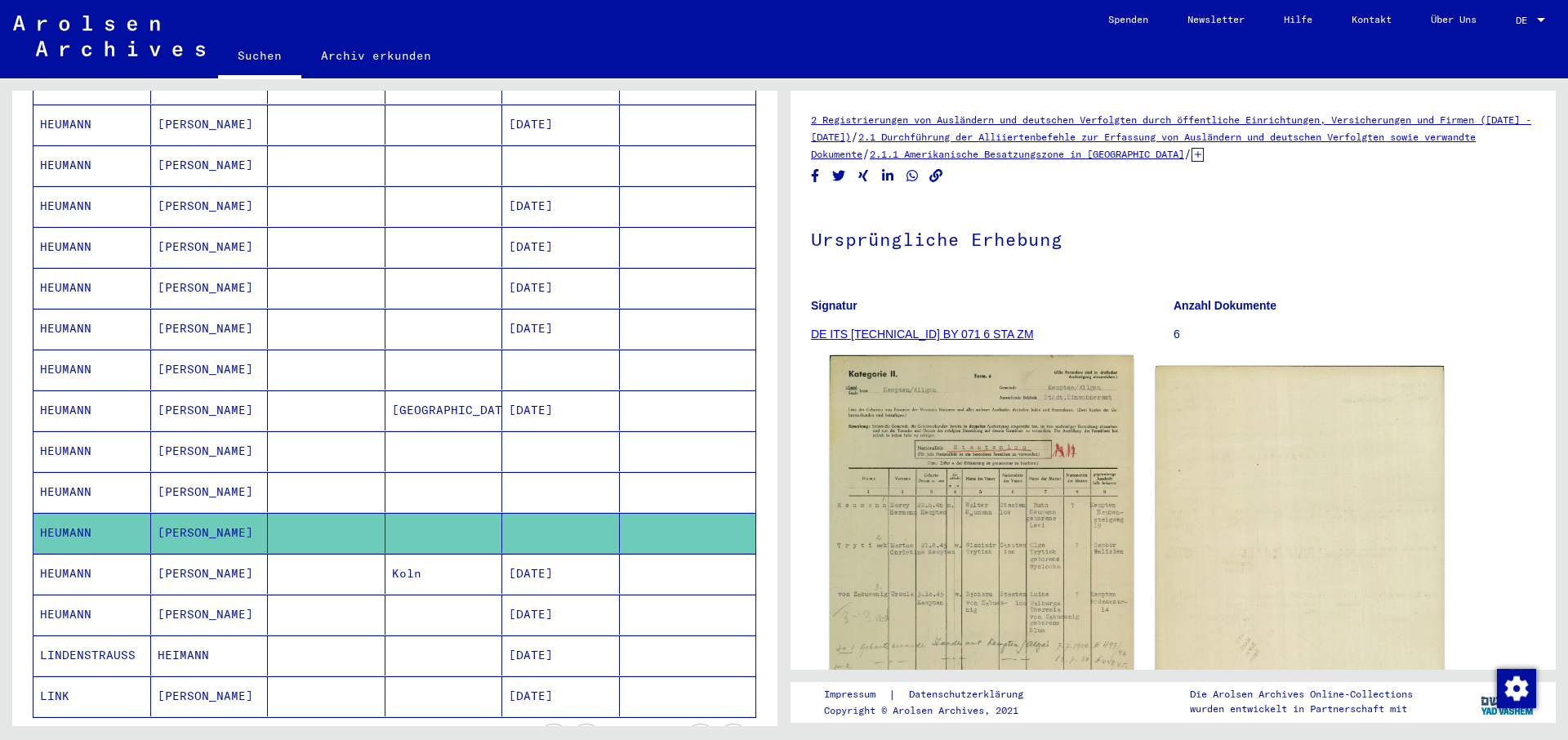
click at [1014, 575] on img at bounding box center [981, 571] width 303 height 433
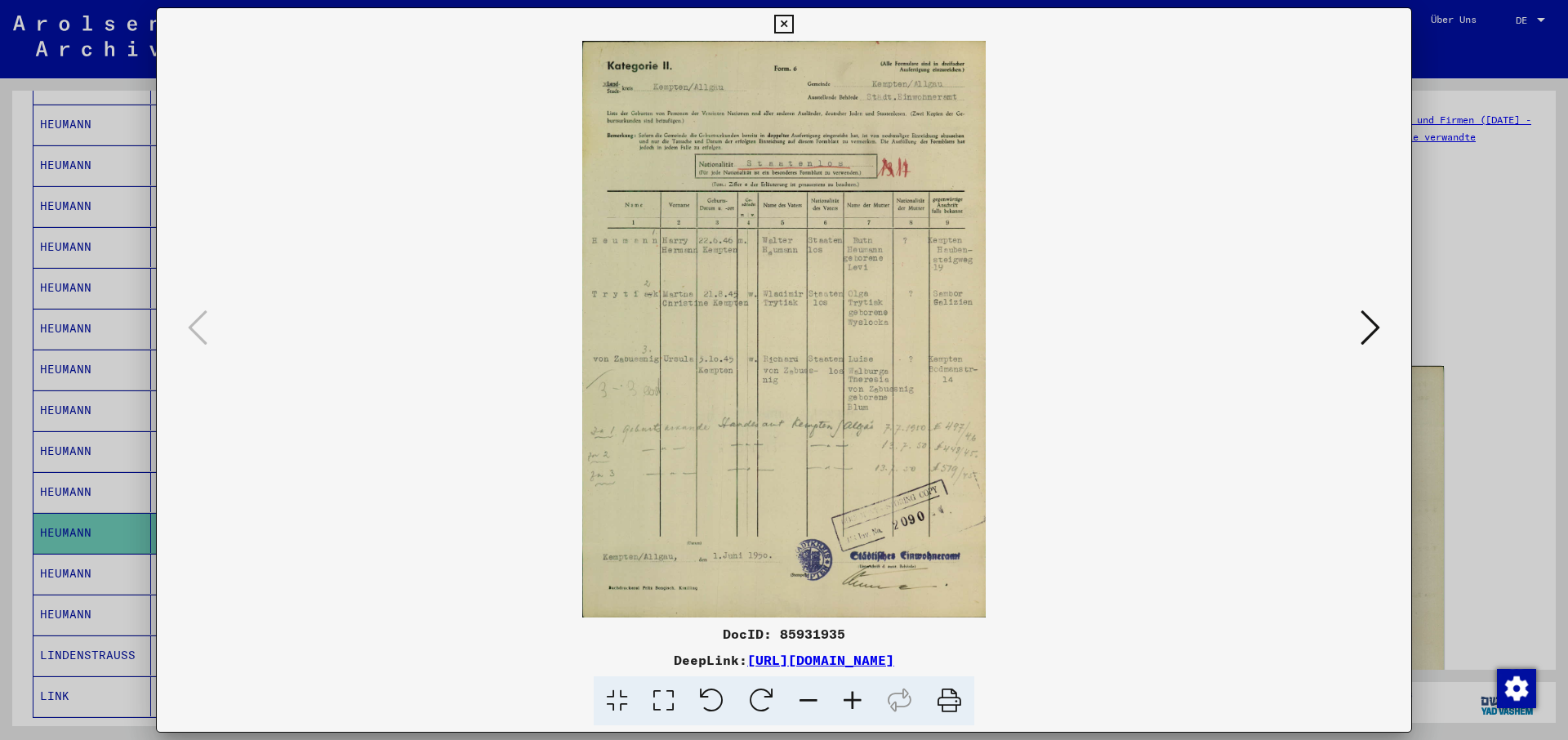
click at [950, 704] on icon at bounding box center [949, 700] width 50 height 50
click at [793, 23] on icon at bounding box center [784, 24] width 19 height 20
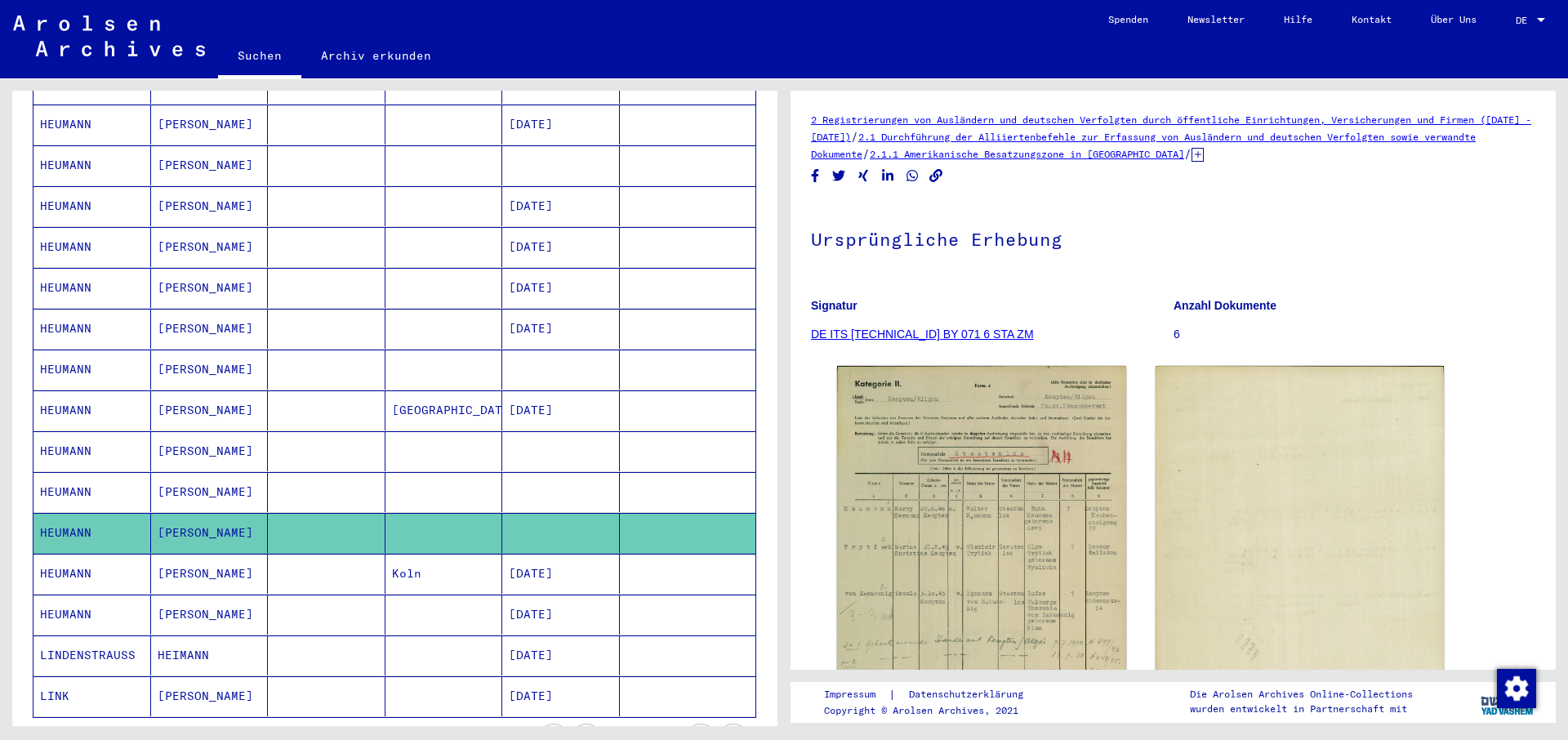
click at [71, 473] on mat-cell "HEUMANN" at bounding box center [92, 492] width 117 height 40
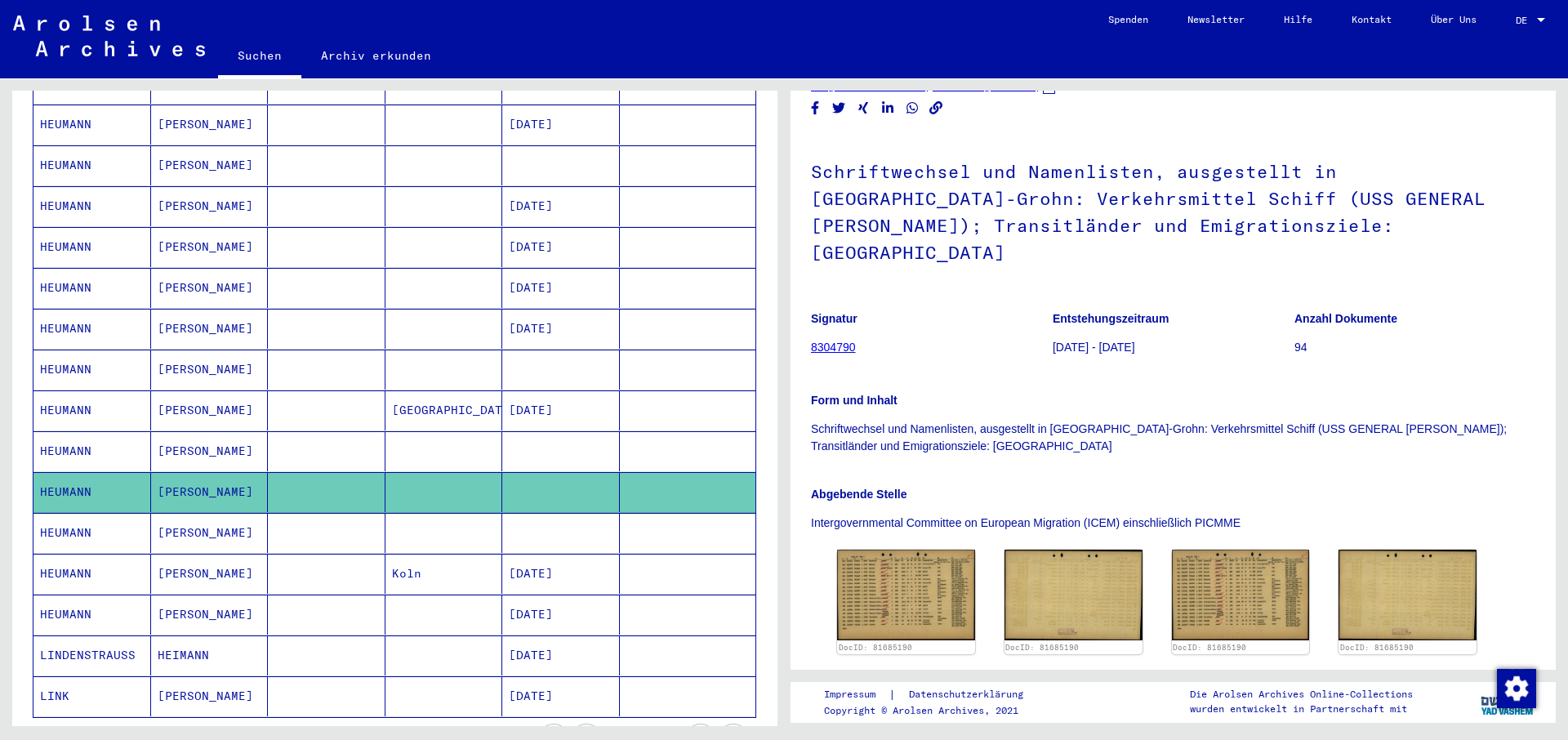
scroll to position [88, 0]
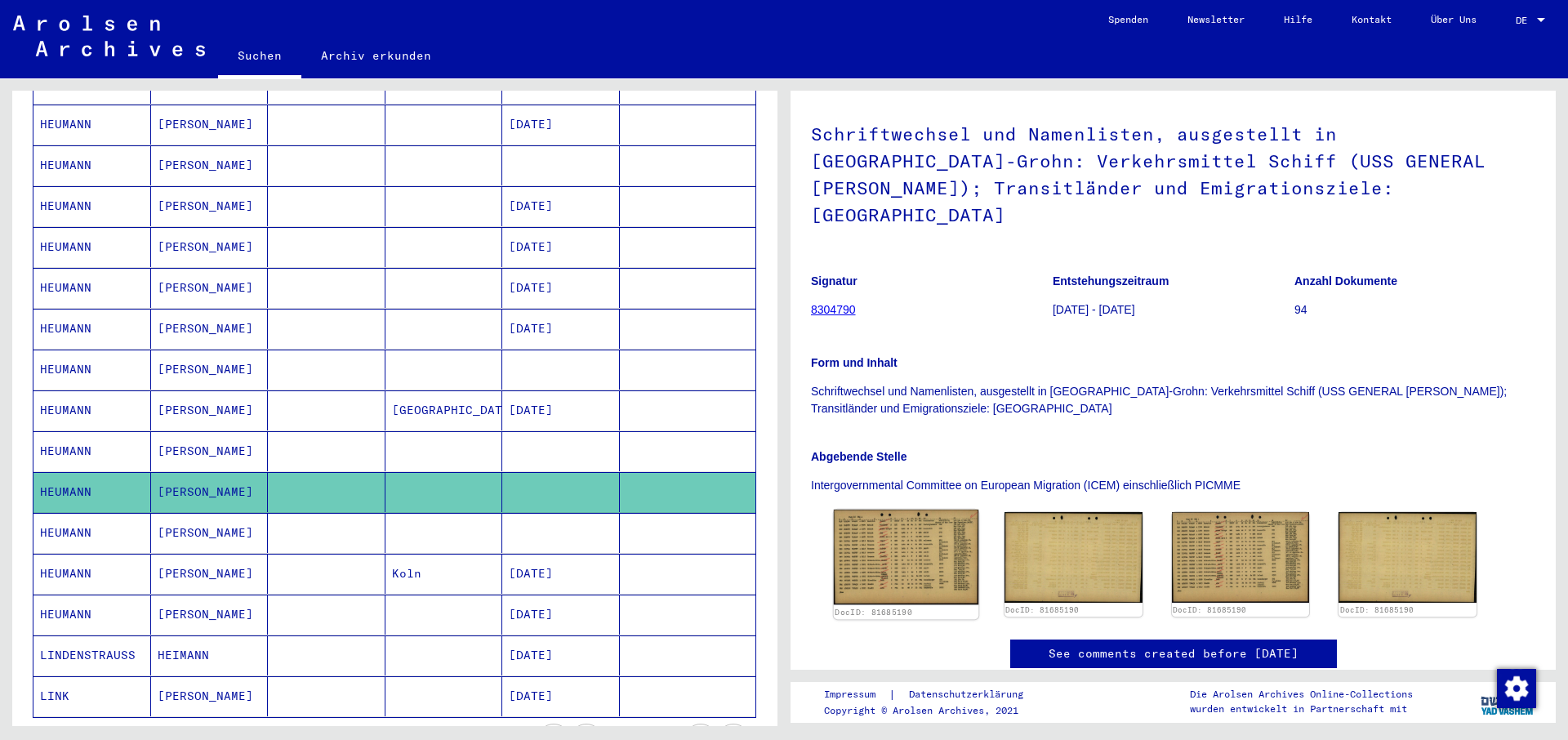
click at [905, 535] on img at bounding box center [906, 556] width 144 height 95
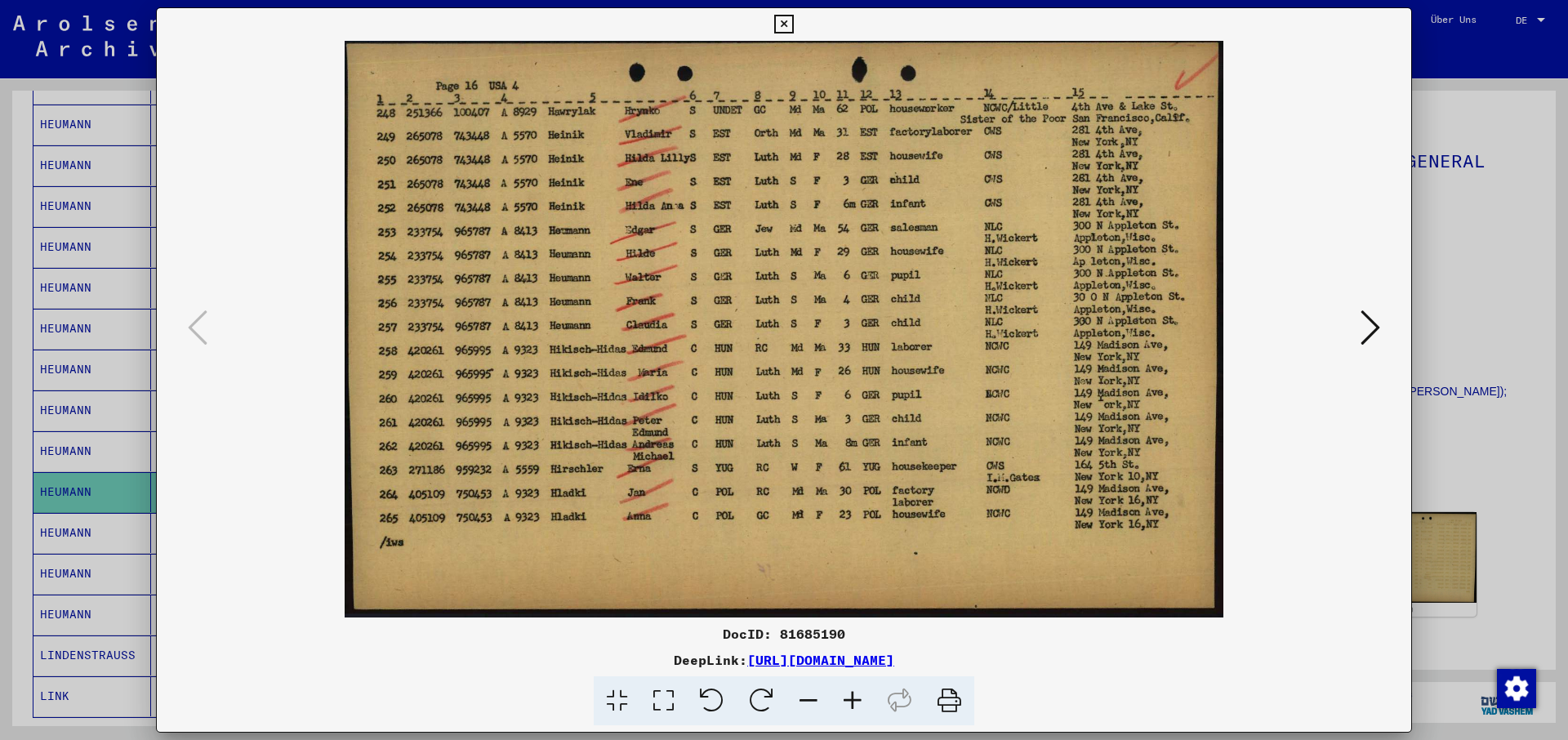
click at [948, 698] on icon at bounding box center [949, 700] width 50 height 50
click at [793, 26] on icon at bounding box center [784, 24] width 19 height 20
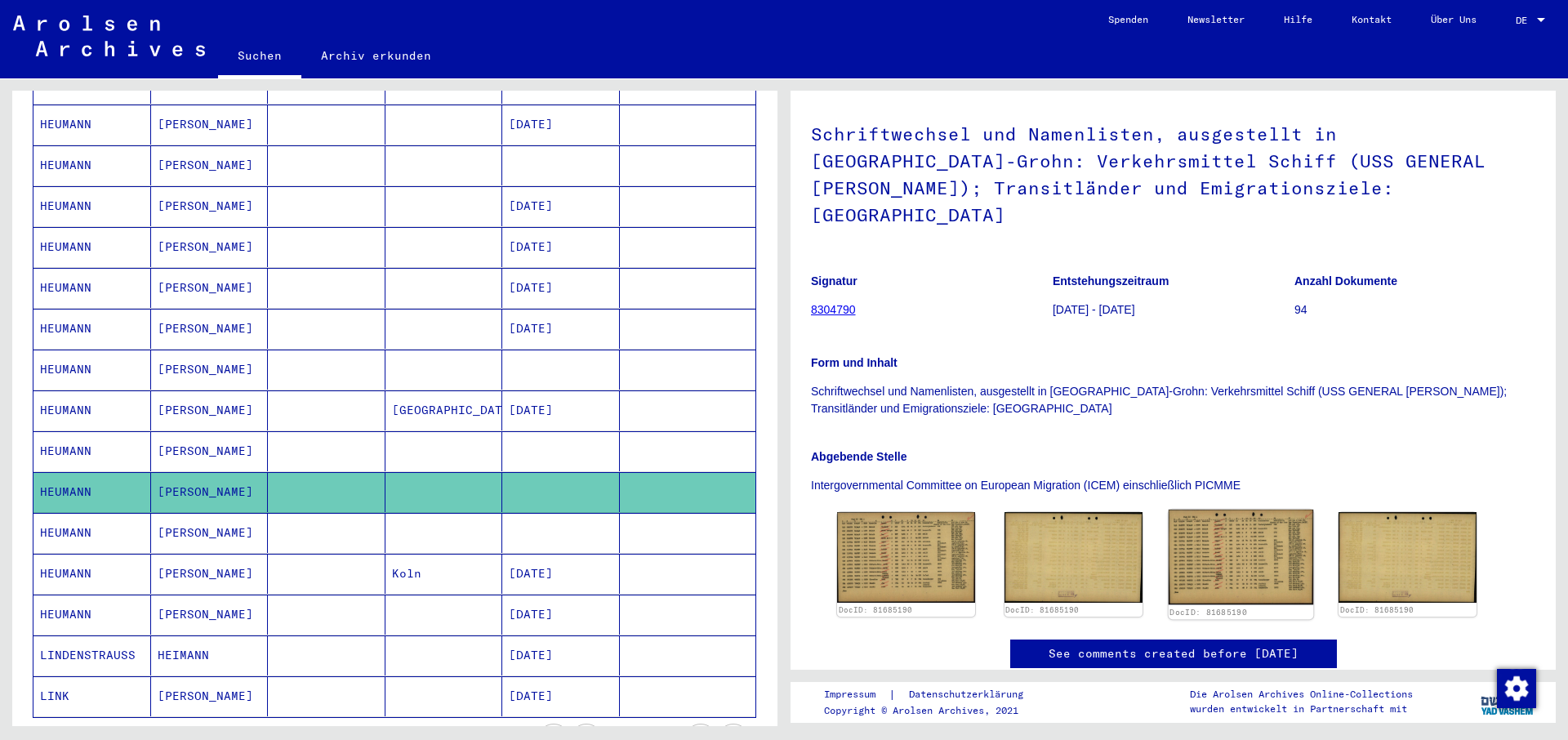
click at [1217, 532] on img at bounding box center [1240, 556] width 144 height 95
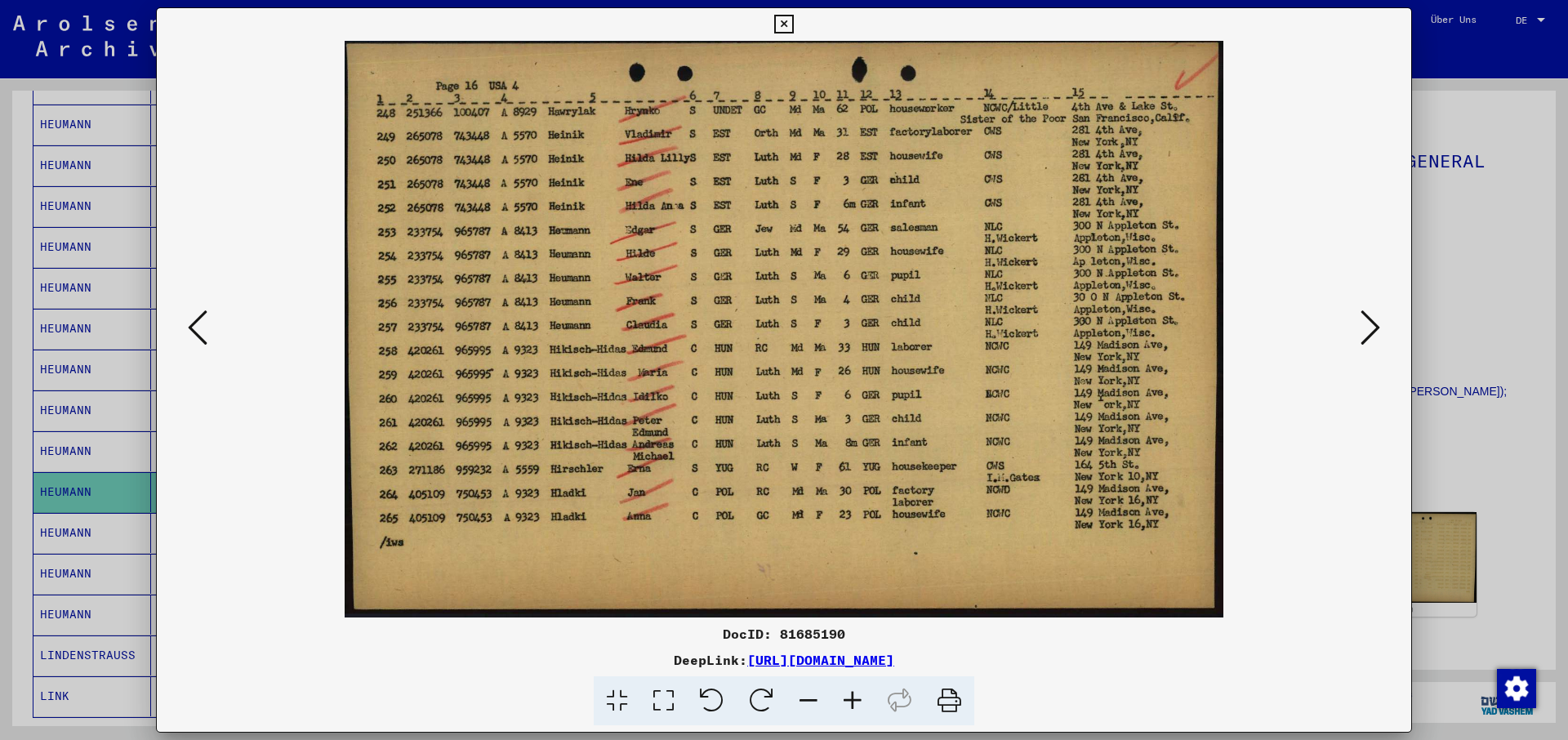
click at [947, 699] on icon at bounding box center [949, 700] width 50 height 50
click at [793, 22] on icon at bounding box center [784, 24] width 19 height 20
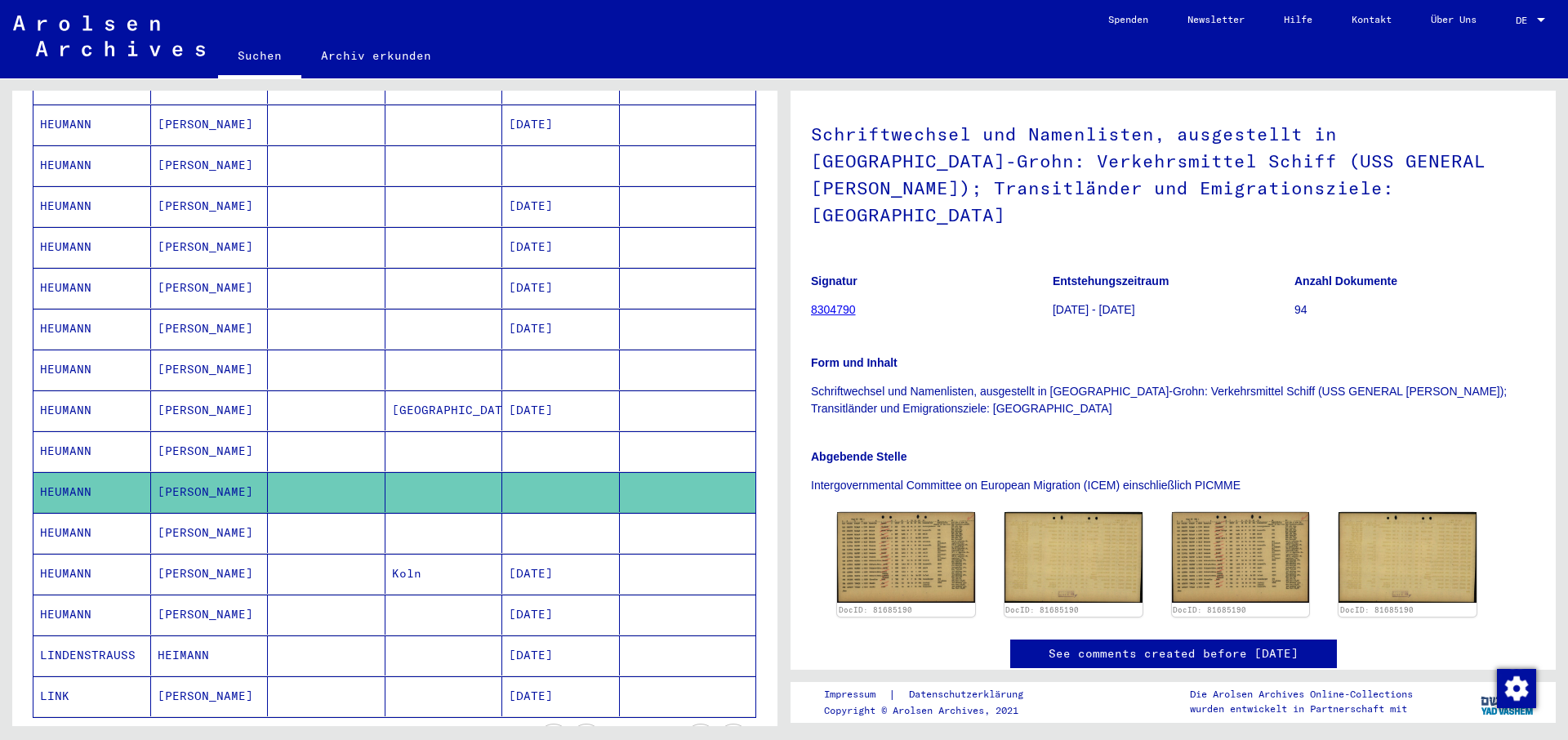
click at [68, 431] on mat-cell "HEUMANN" at bounding box center [92, 451] width 117 height 40
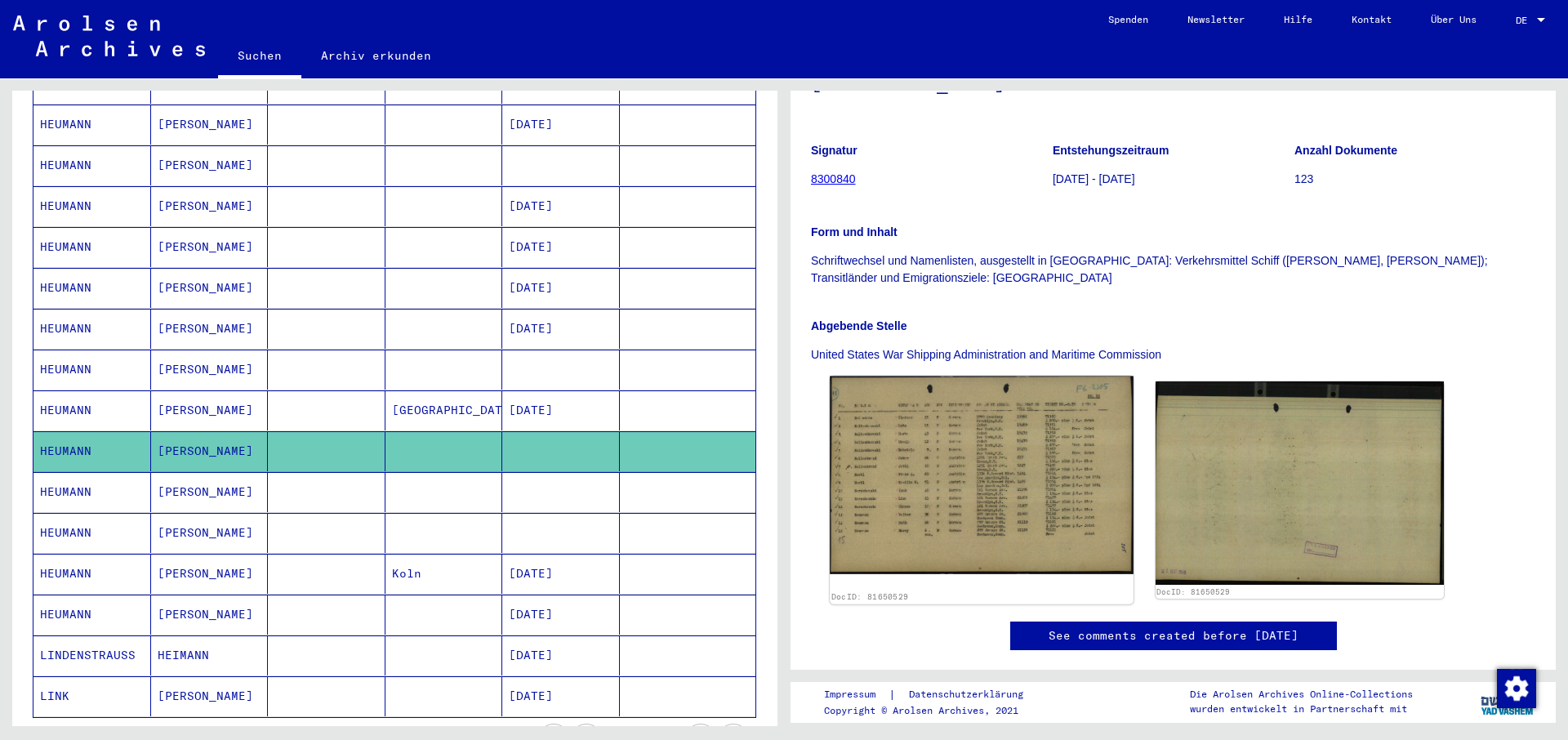
scroll to position [264, 0]
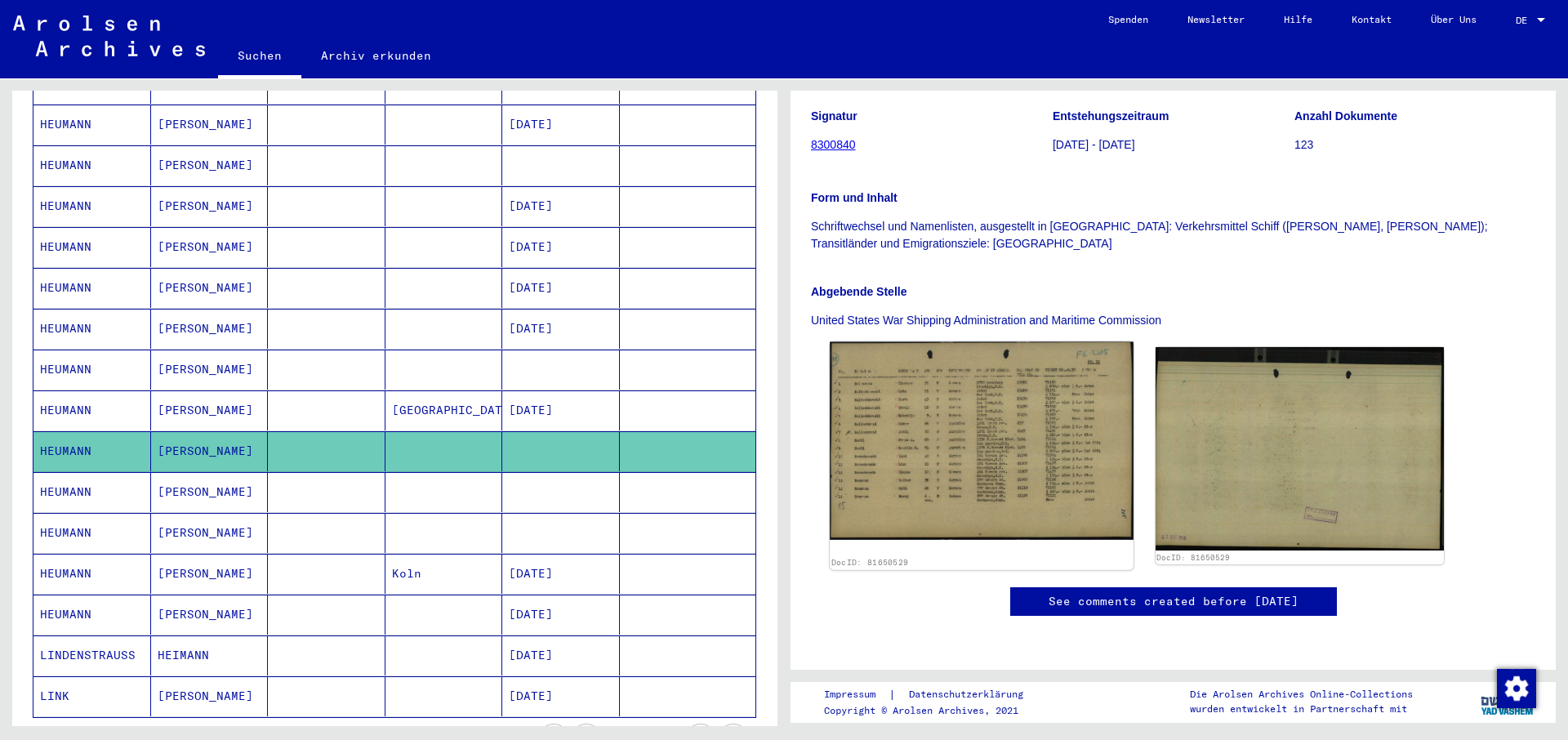
click at [944, 392] on img at bounding box center [981, 441] width 303 height 198
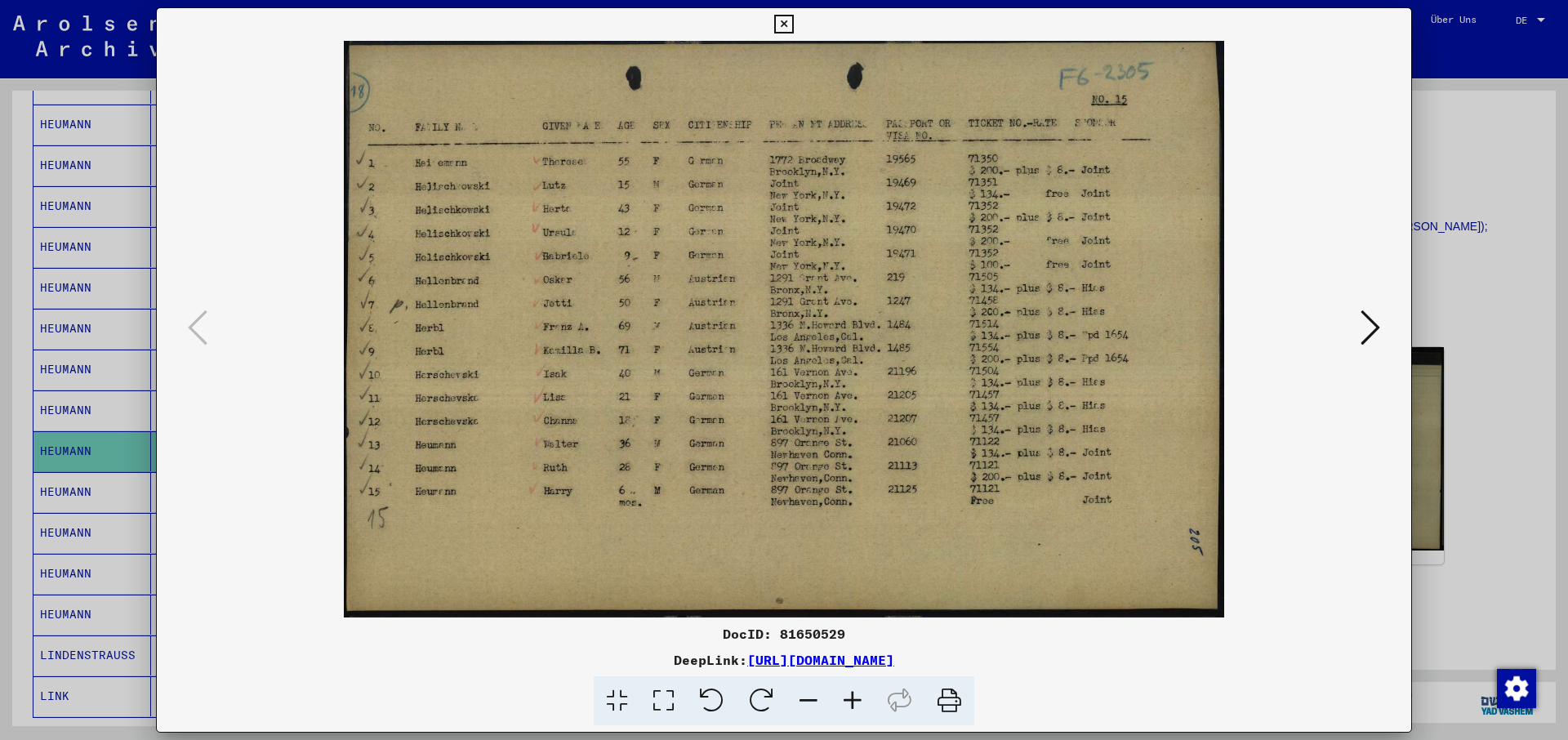
click at [950, 700] on icon at bounding box center [949, 700] width 50 height 50
click at [793, 19] on icon at bounding box center [784, 24] width 19 height 20
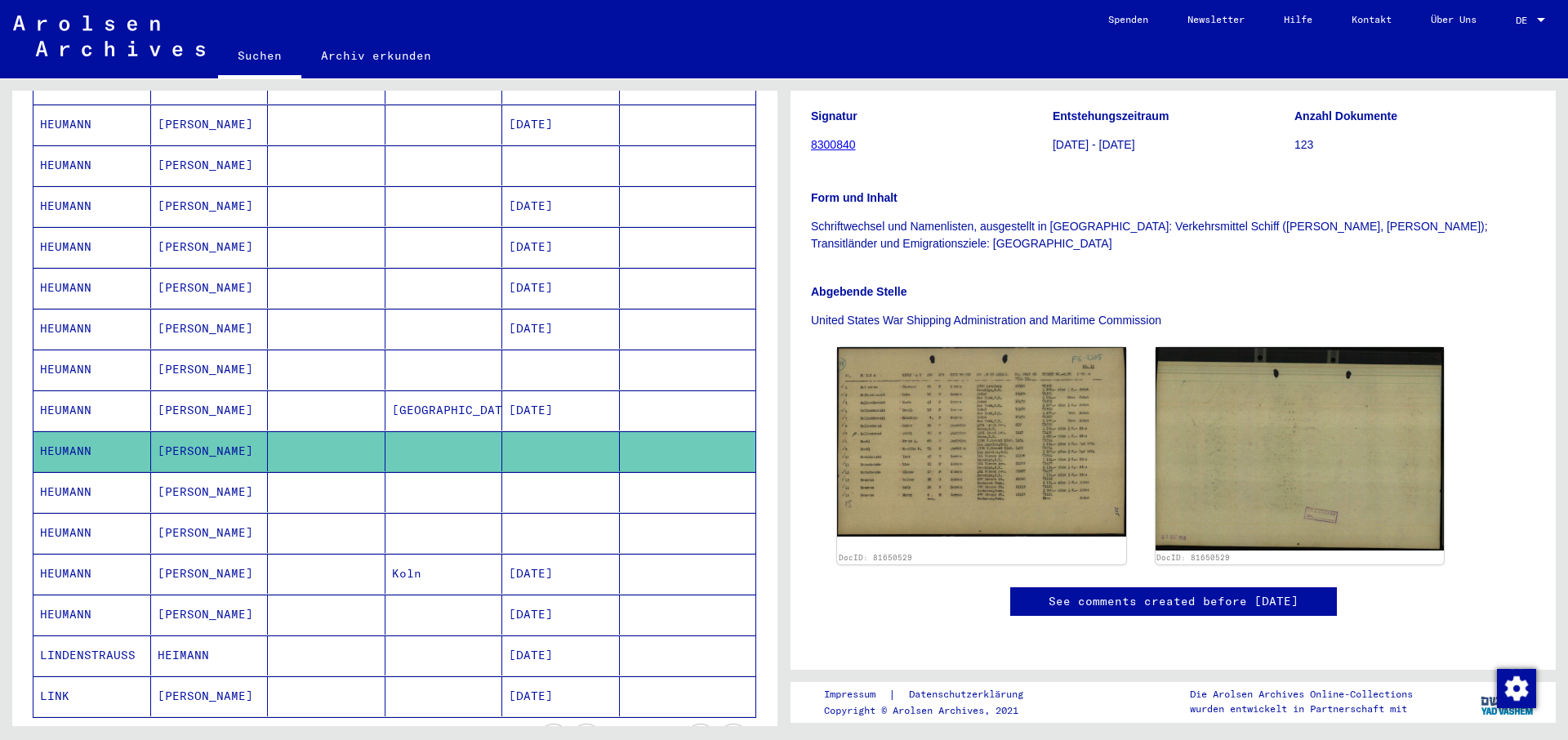
click at [63, 353] on mat-cell "HEUMANN" at bounding box center [92, 370] width 117 height 40
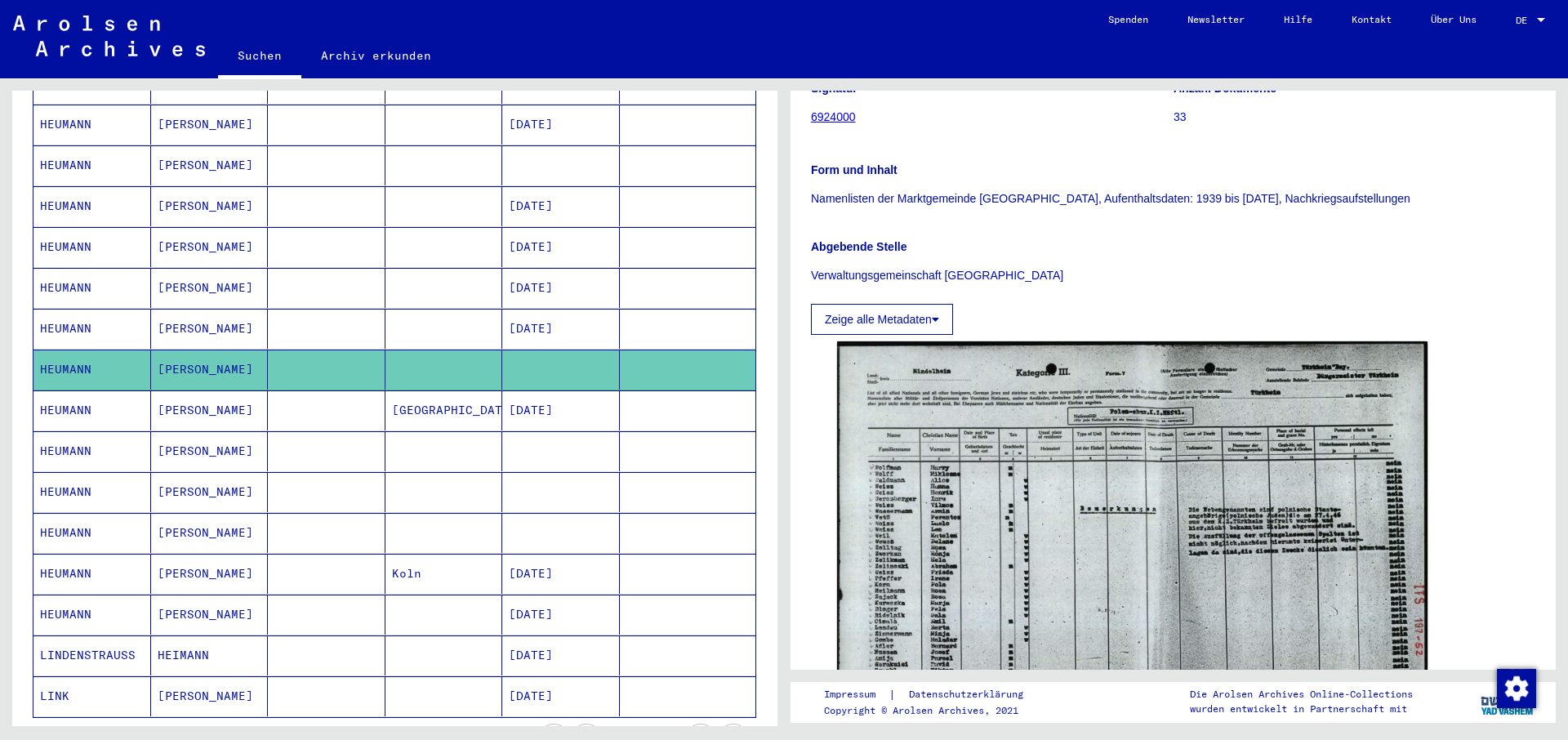
scroll to position [352, 0]
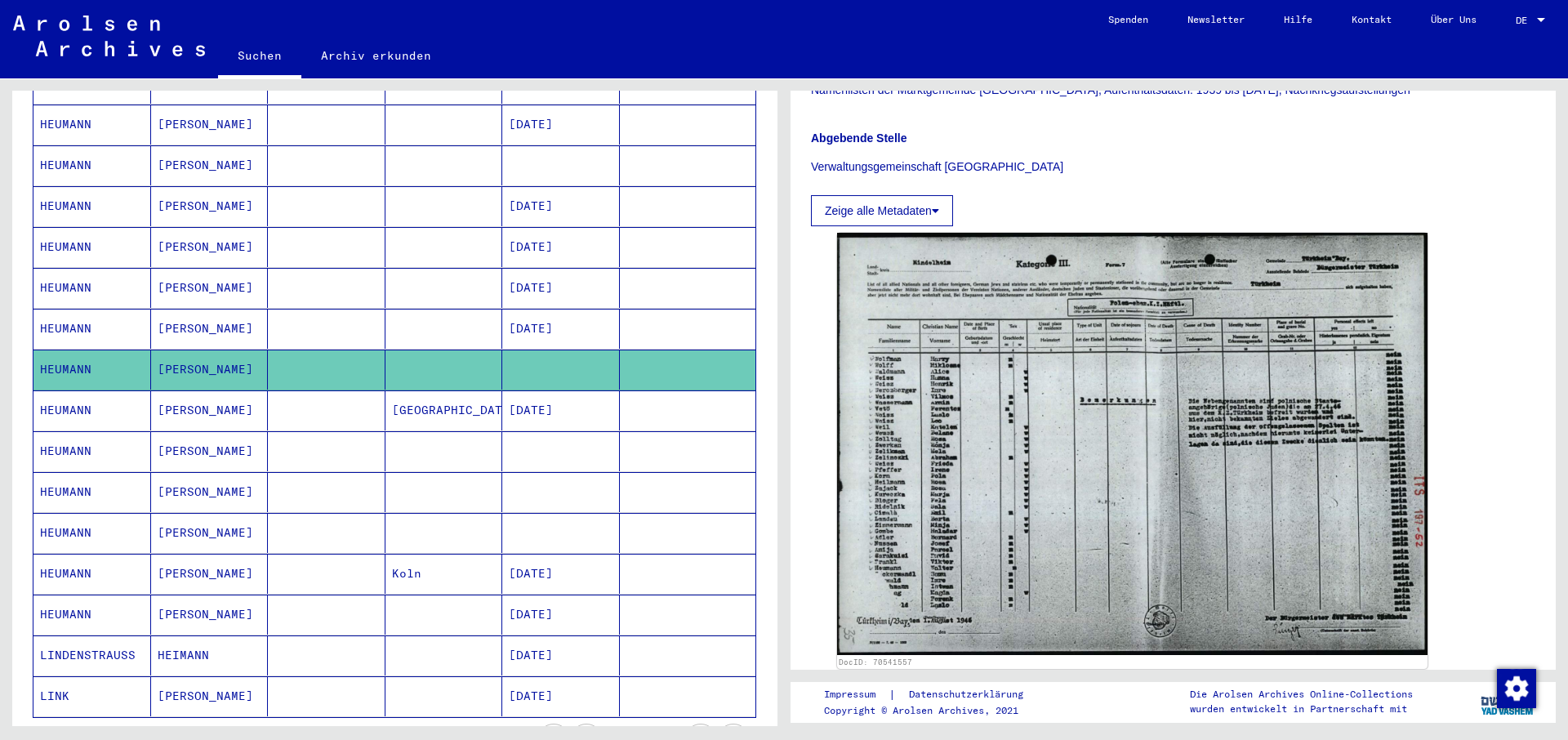
click at [60, 314] on mat-cell "HEUMANN" at bounding box center [92, 328] width 117 height 40
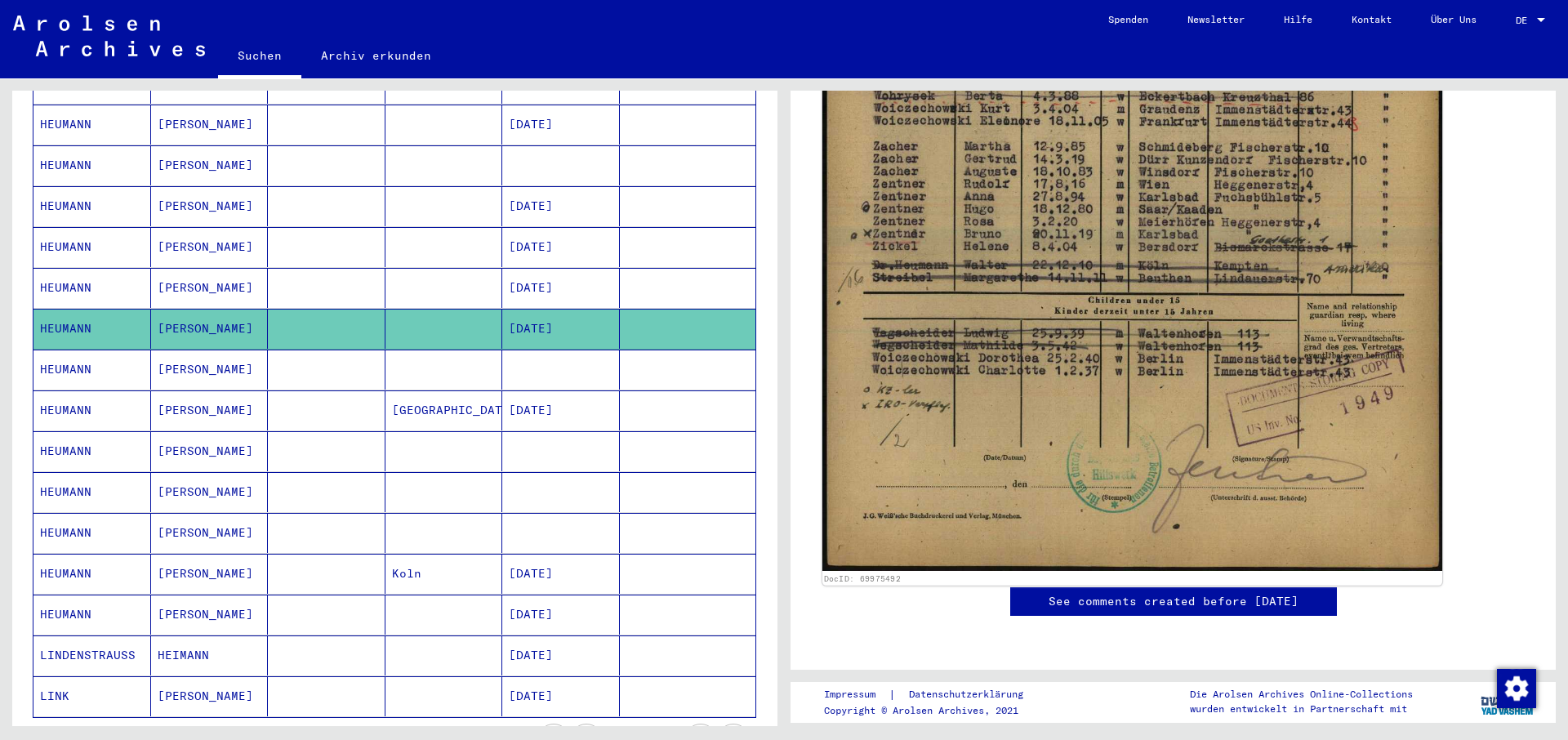
scroll to position [352, 0]
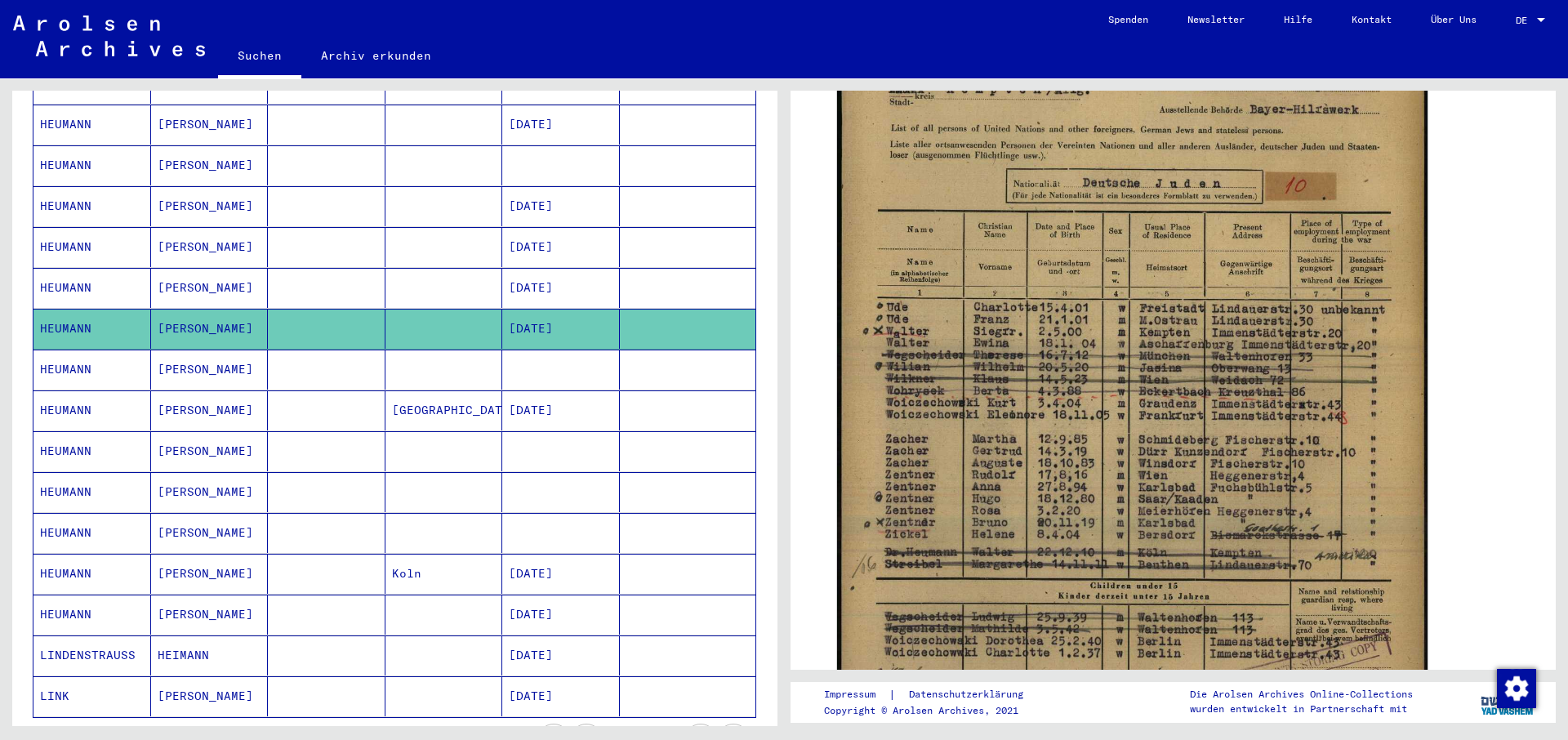
click at [69, 308] on mat-cell "HEUMANN" at bounding box center [92, 328] width 117 height 40
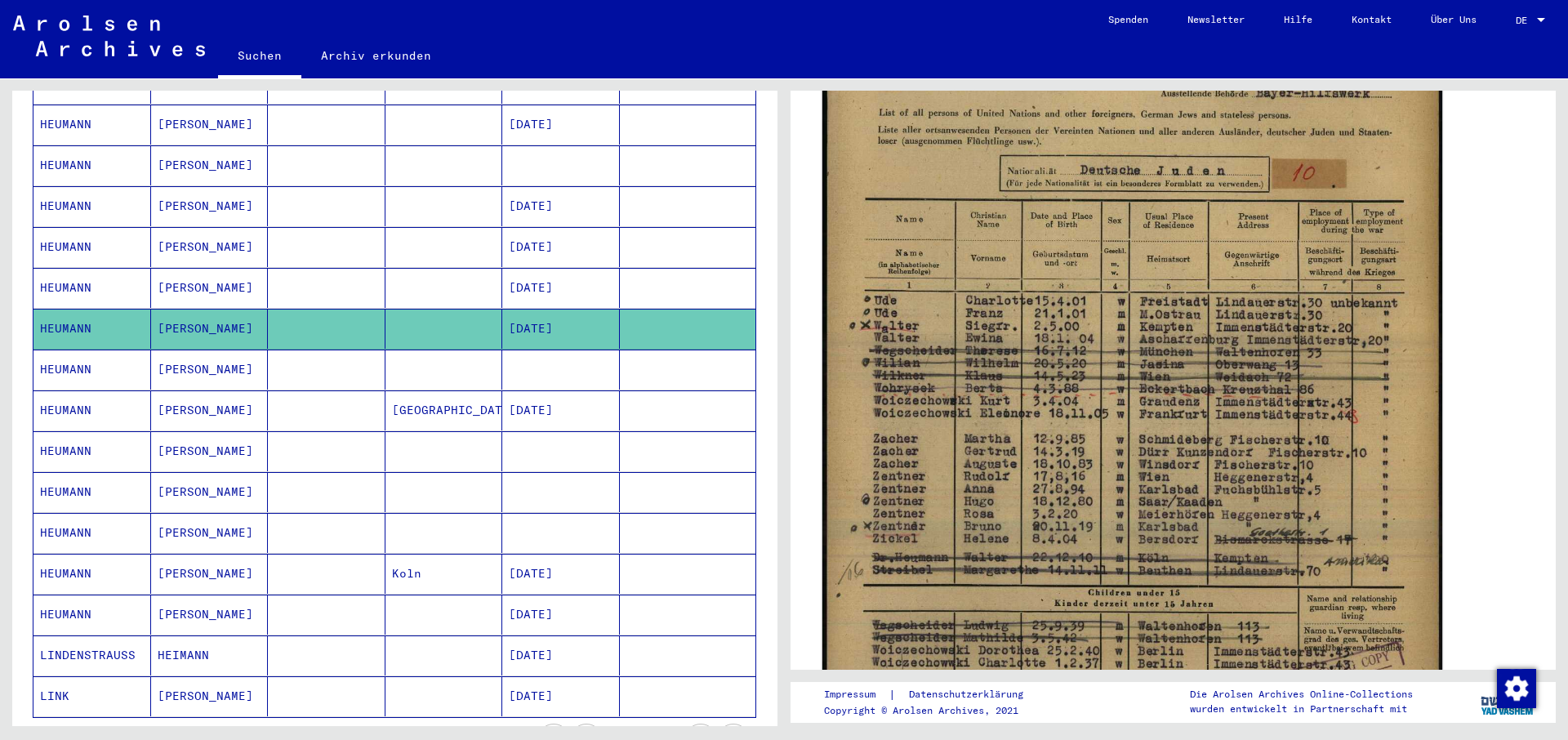
click at [1171, 526] on img at bounding box center [1132, 427] width 619 height 871
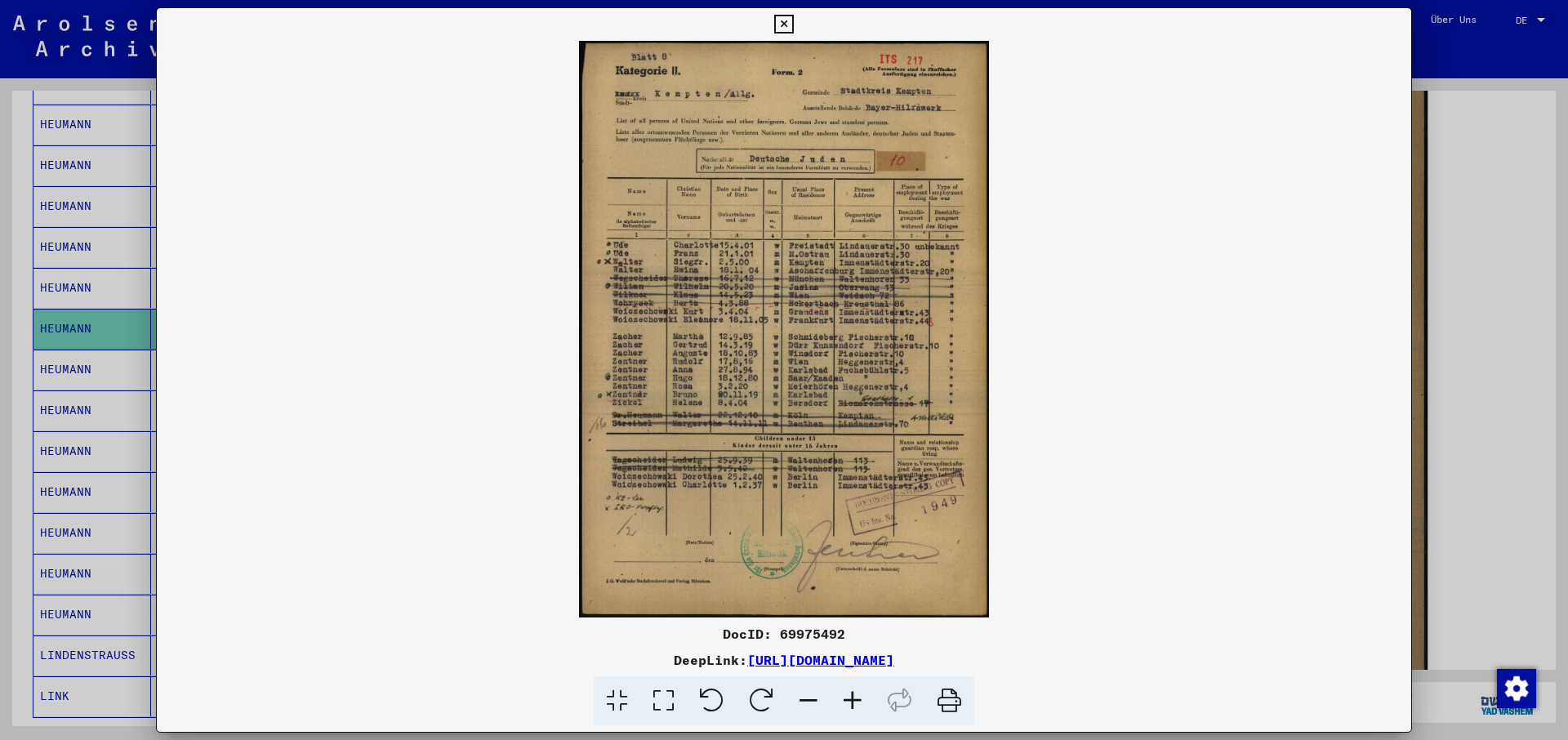
click at [947, 702] on icon at bounding box center [949, 700] width 50 height 50
click at [793, 23] on icon at bounding box center [784, 24] width 19 height 20
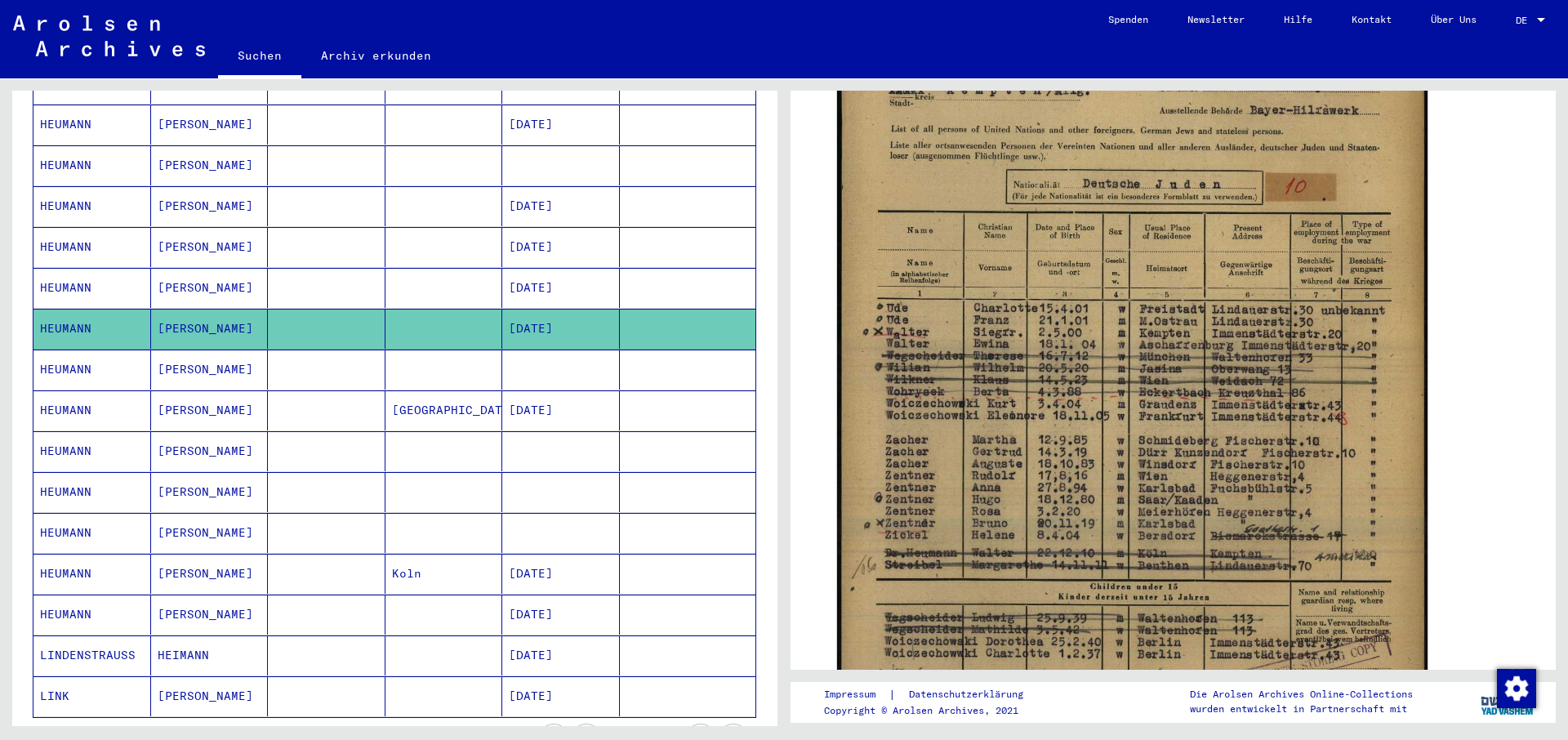
click at [63, 308] on mat-cell "HEUMANN" at bounding box center [92, 328] width 117 height 40
click at [71, 311] on mat-cell "HEUMANN" at bounding box center [92, 328] width 117 height 40
